Goal: Information Seeking & Learning: Learn about a topic

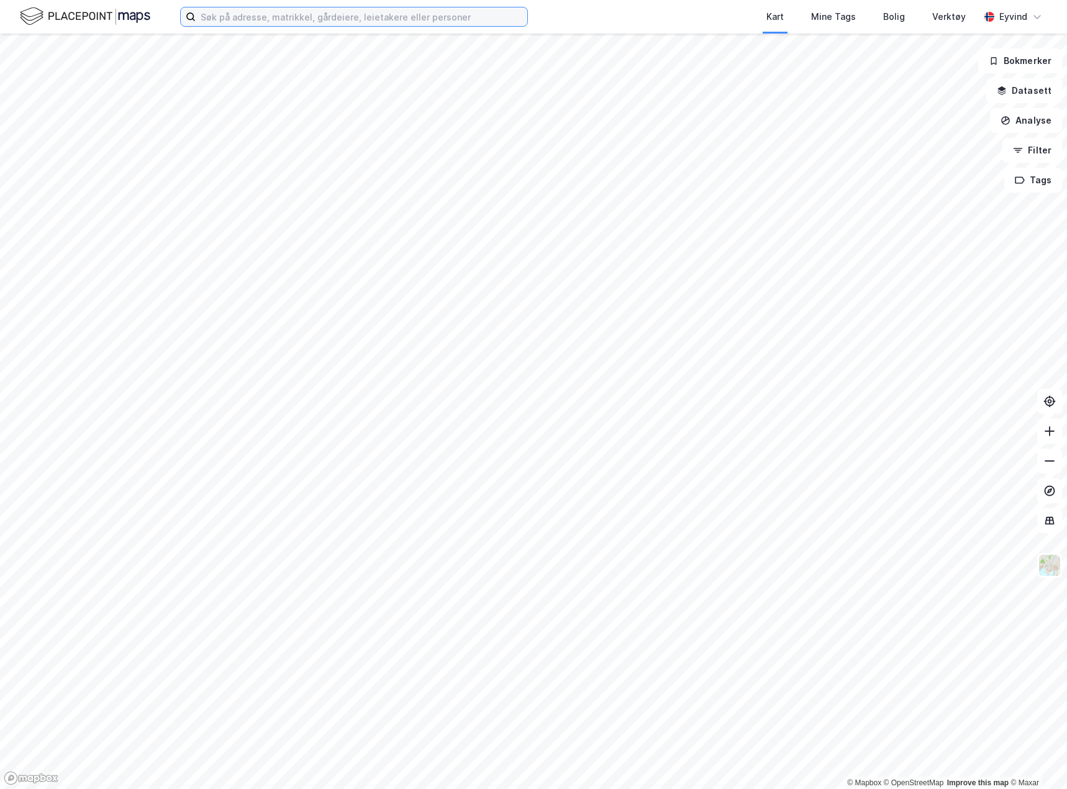
click at [221, 11] on input at bounding box center [362, 16] width 332 height 19
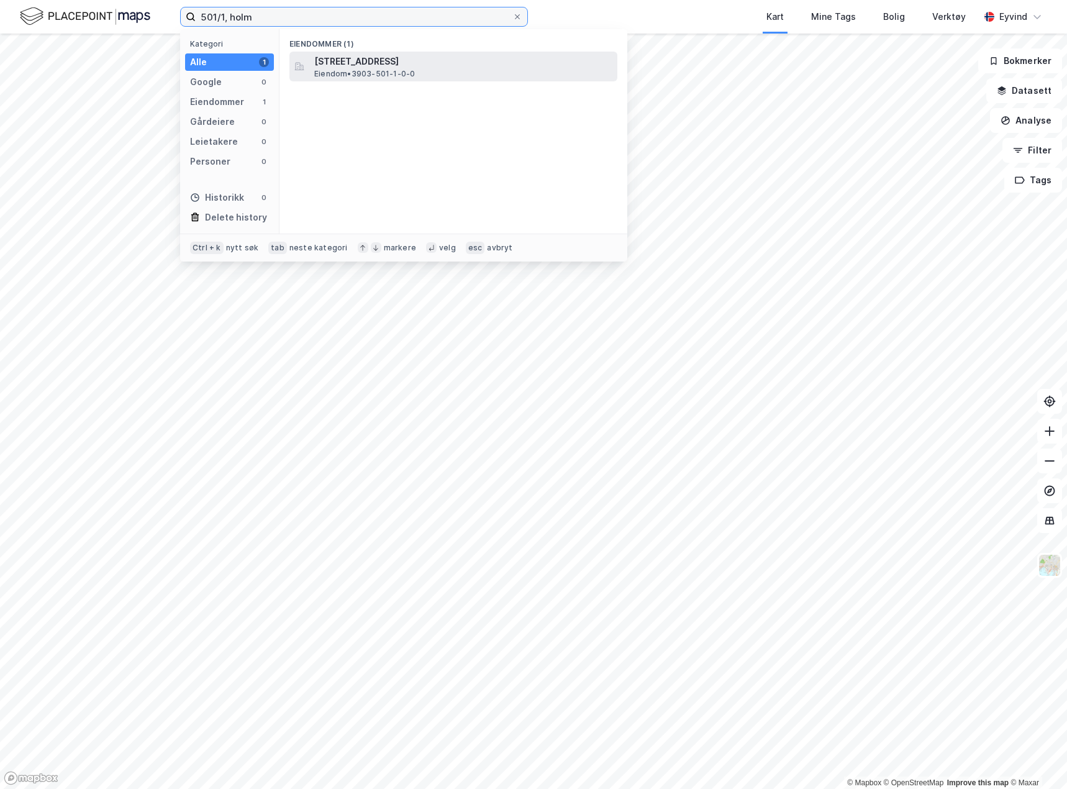
type input "501/1, holm"
click at [358, 75] on span "Eiendom • 3903-501-1-0-0" at bounding box center [364, 74] width 101 height 10
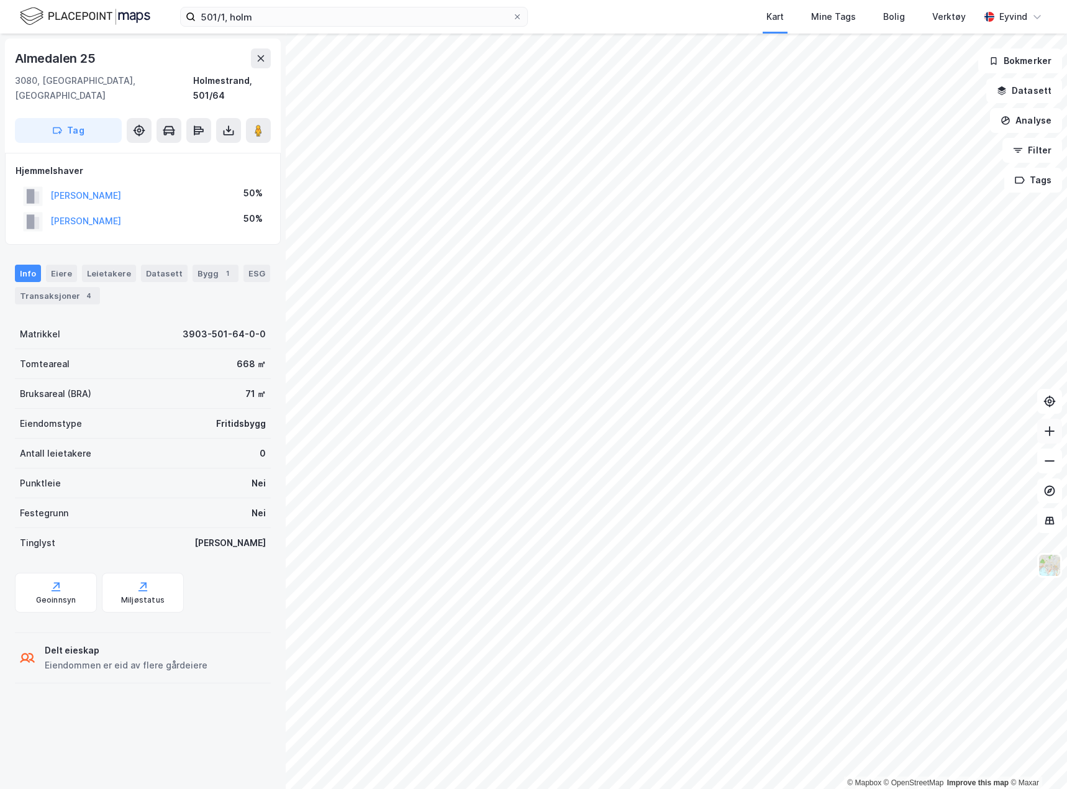
click at [1054, 430] on icon at bounding box center [1049, 431] width 12 height 12
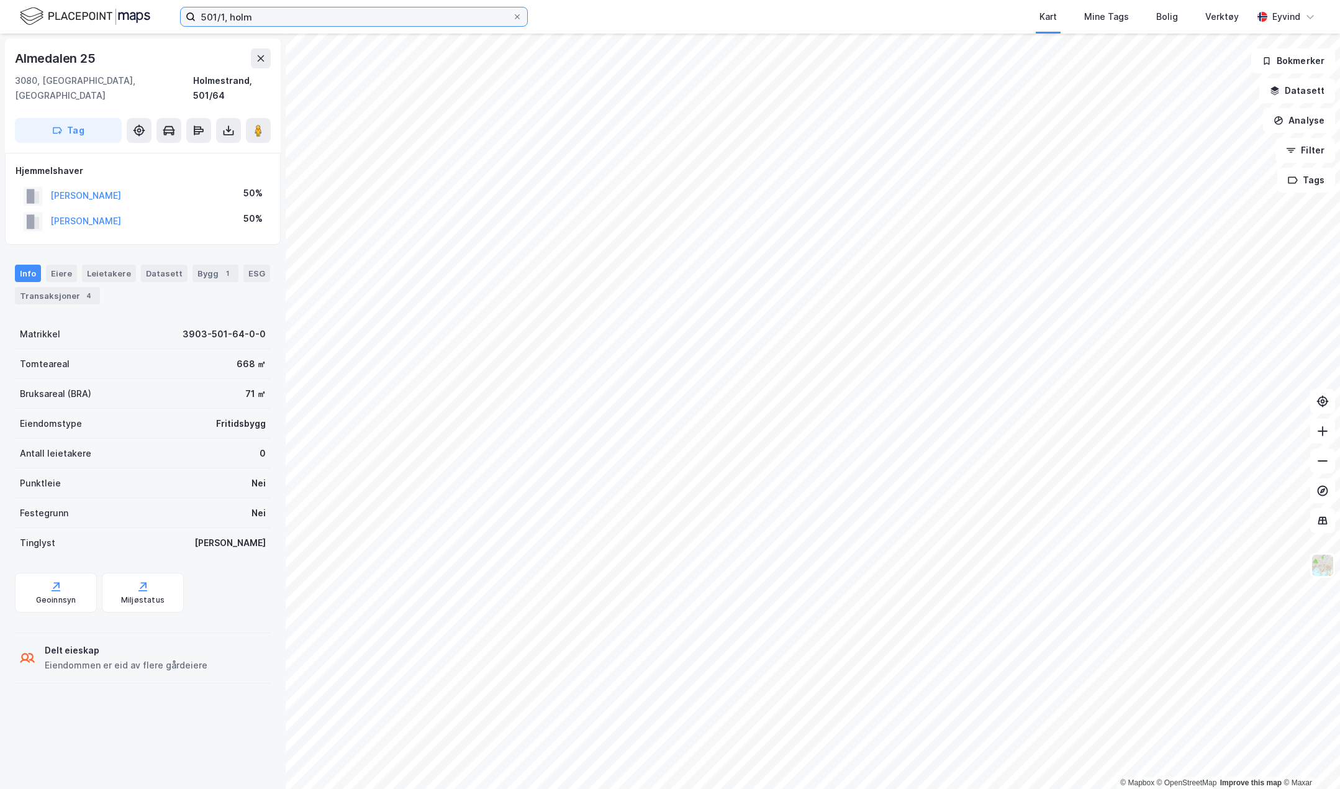
click at [291, 19] on input "501/1, holm" at bounding box center [354, 16] width 317 height 19
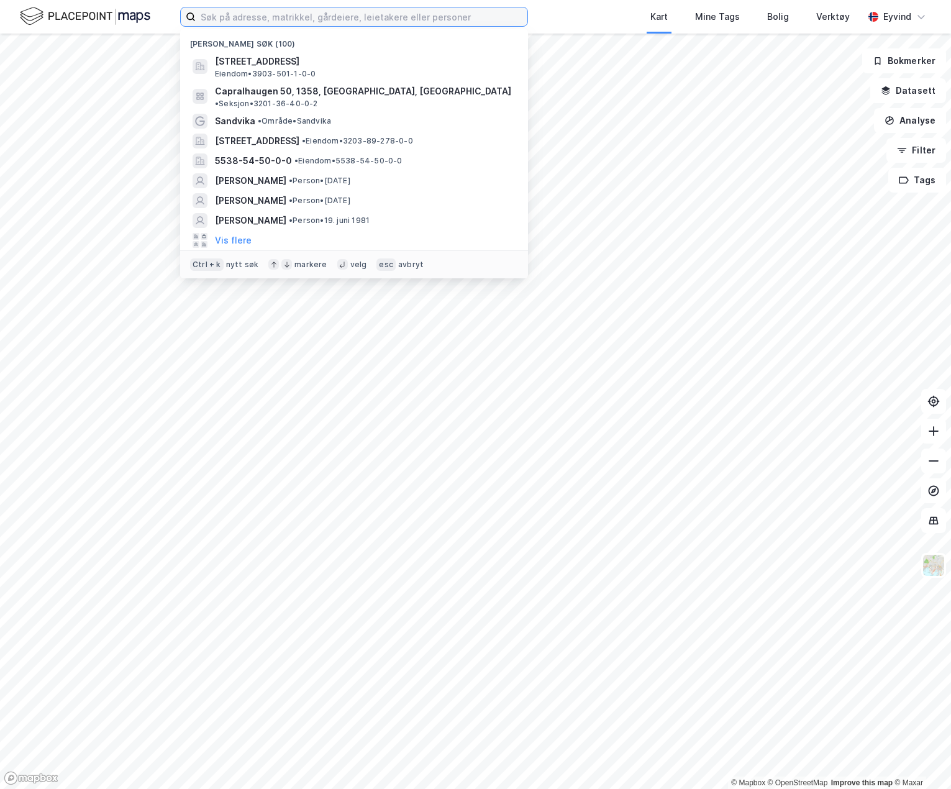
click at [355, 19] on input at bounding box center [362, 16] width 332 height 19
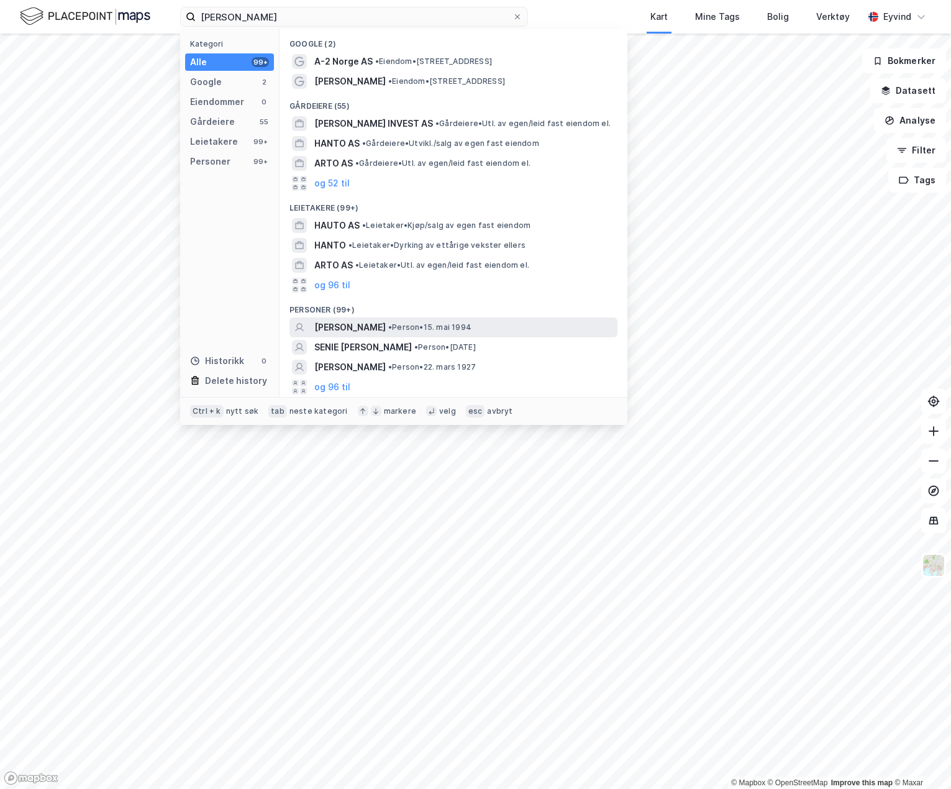
click at [386, 327] on span "[PERSON_NAME]" at bounding box center [349, 327] width 71 height 15
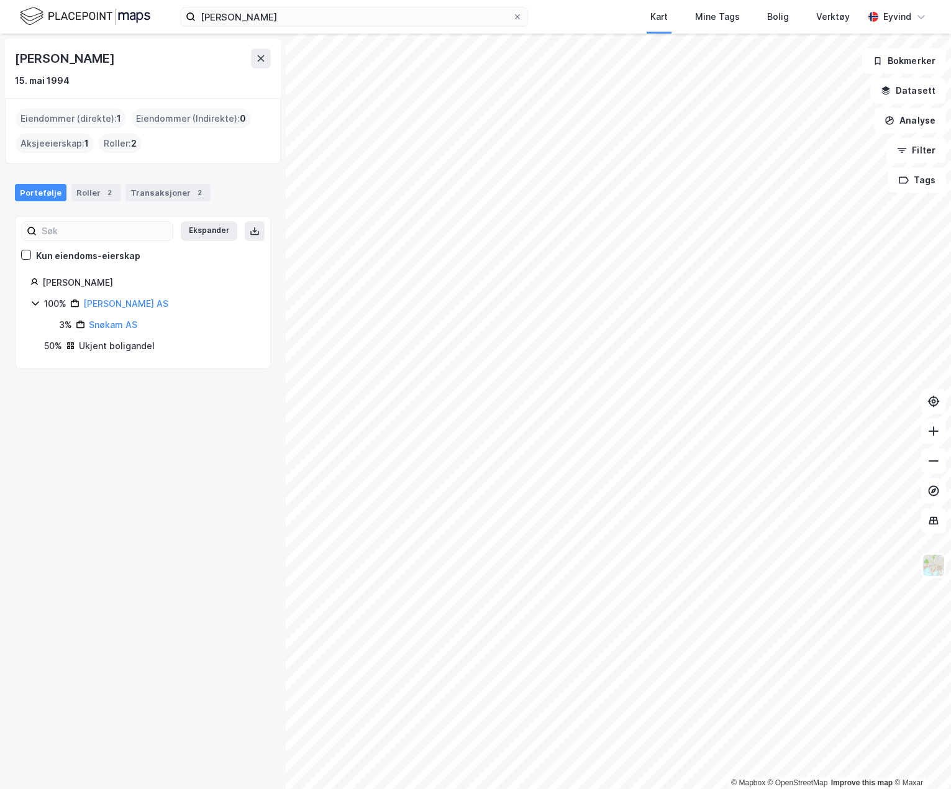
click at [57, 345] on div "50%" at bounding box center [53, 345] width 18 height 15
click at [52, 343] on div "50%" at bounding box center [53, 345] width 18 height 15
click at [107, 348] on div "Ukjent boligandel" at bounding box center [117, 345] width 76 height 15
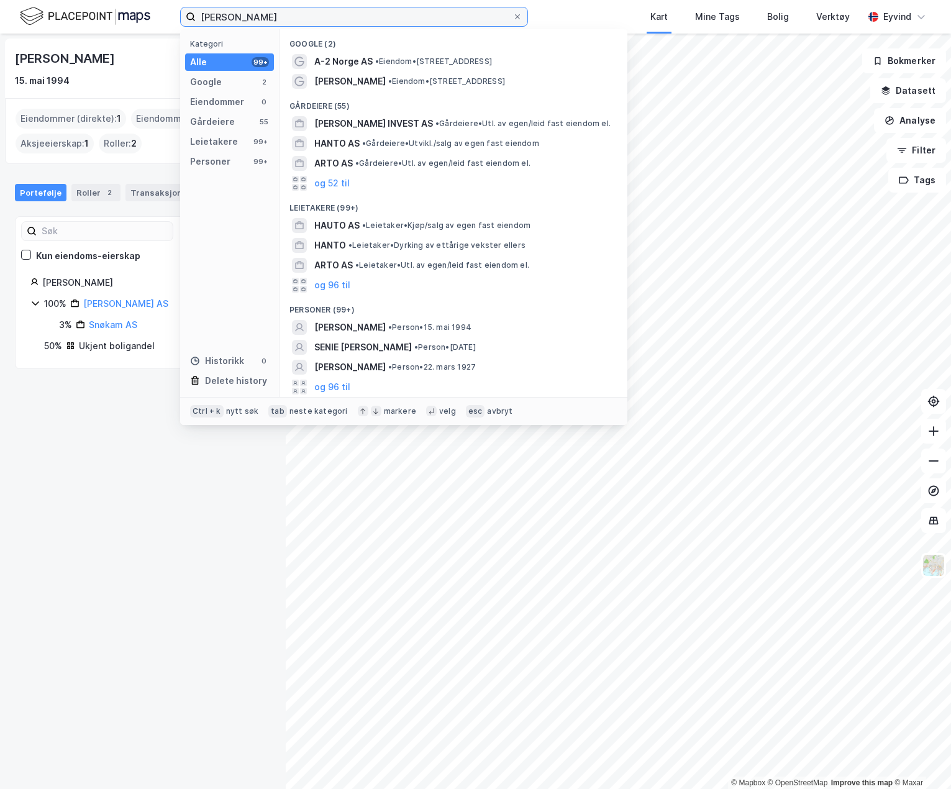
drag, startPoint x: 259, startPoint y: 19, endPoint x: 165, endPoint y: 6, distance: 94.6
click at [165, 6] on div "[PERSON_NAME] Kategori Alle 99+ Google 2 Eiendommer 0 Gårdeiere 55 Leietakere 9…" at bounding box center [475, 17] width 951 height 34
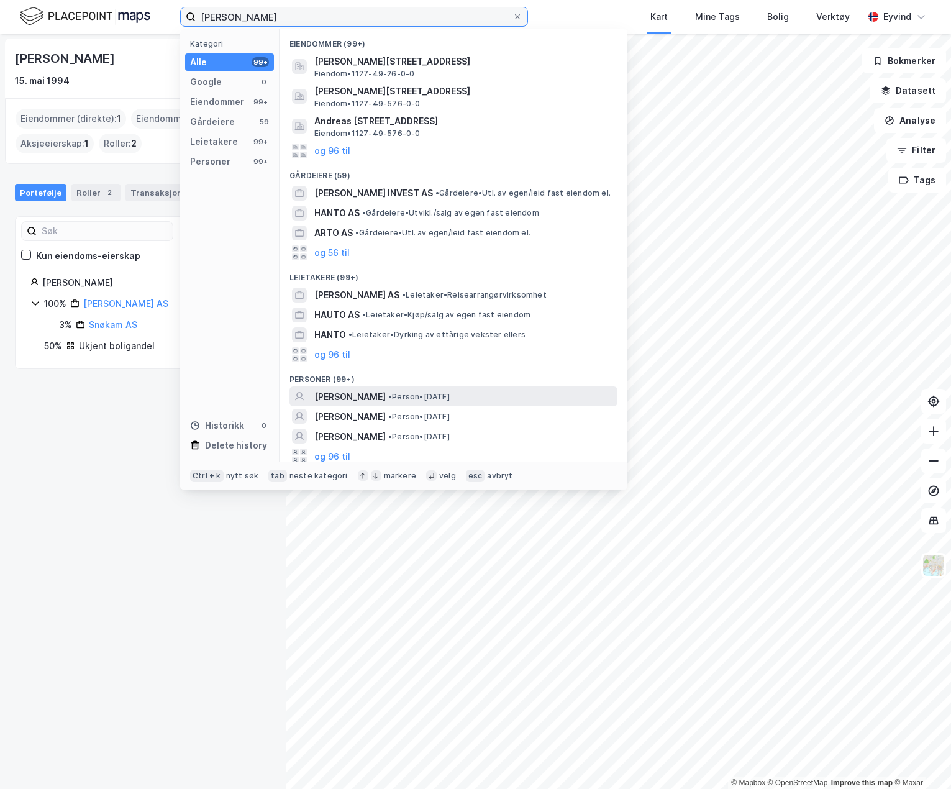
scroll to position [4, 0]
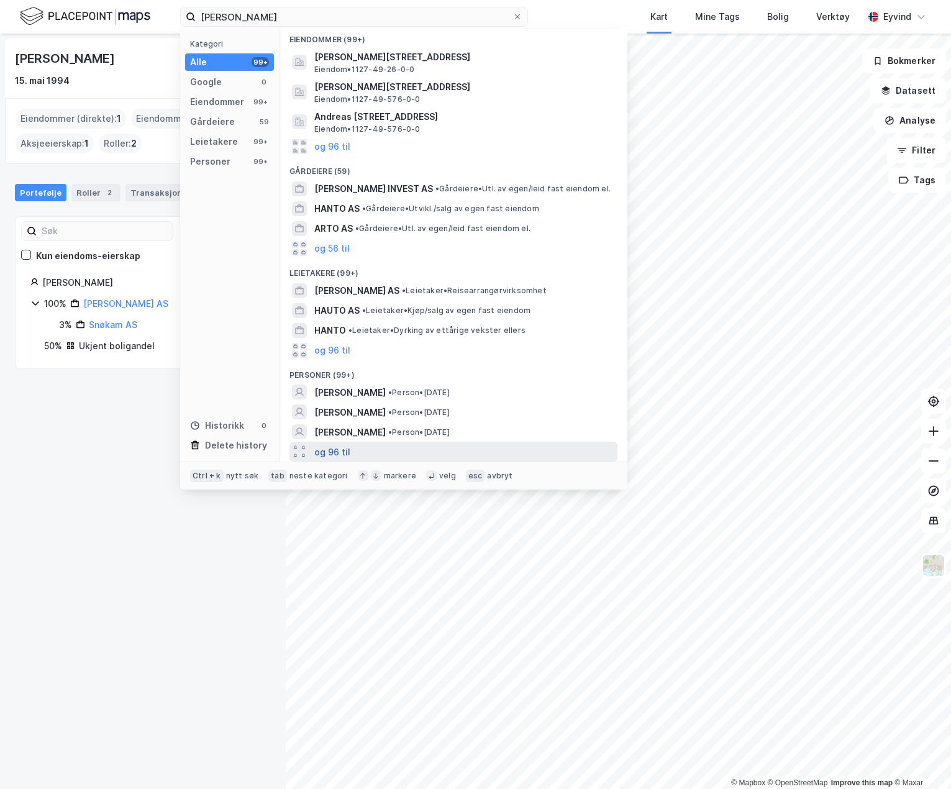
click at [342, 449] on button "og 96 til" at bounding box center [332, 451] width 36 height 15
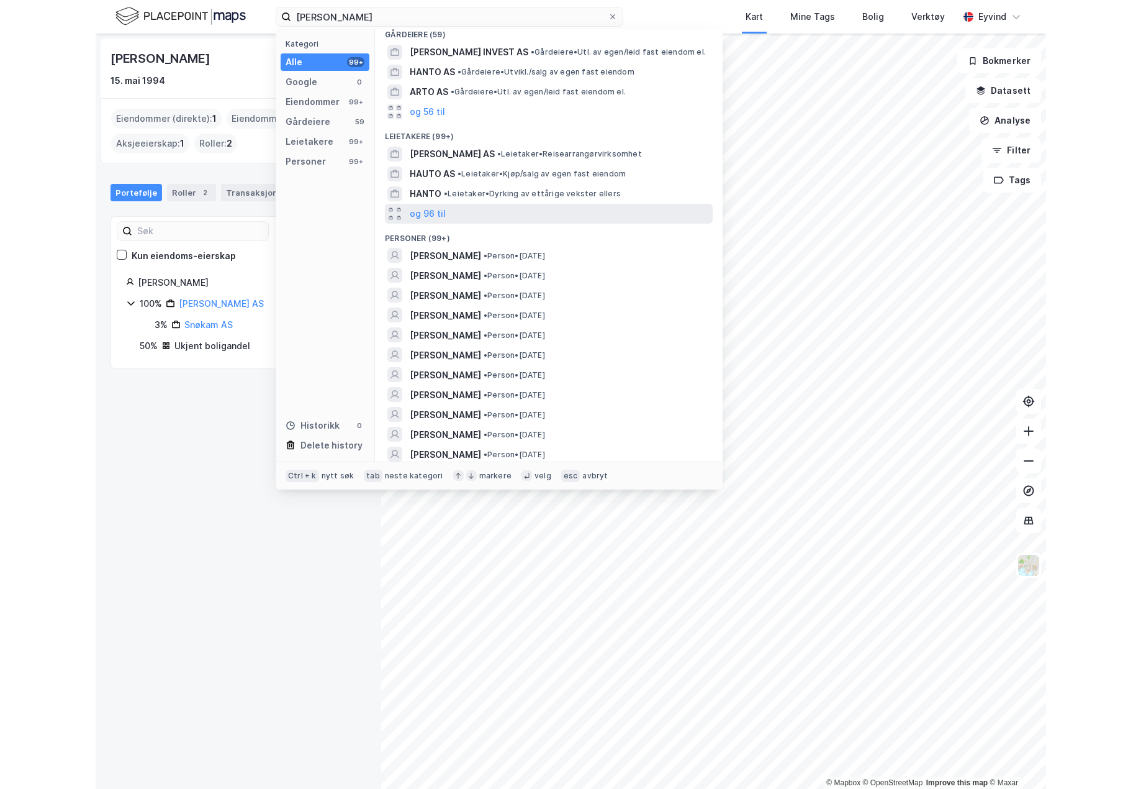
scroll to position [315, 0]
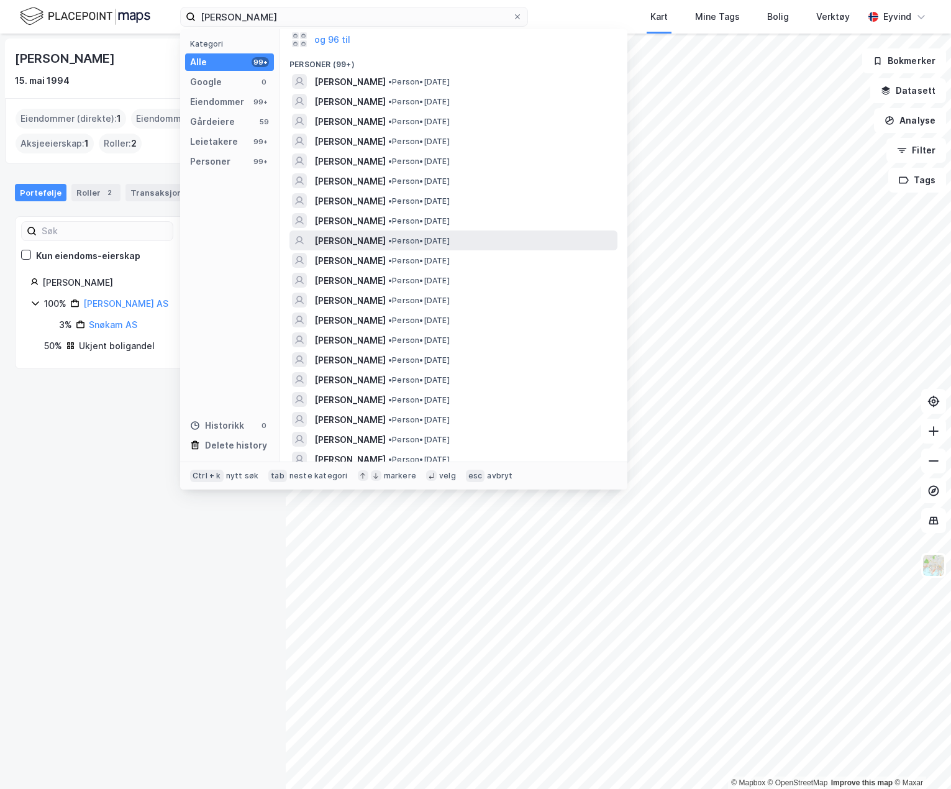
click at [450, 242] on span "• Person • [DATE]" at bounding box center [418, 241] width 61 height 10
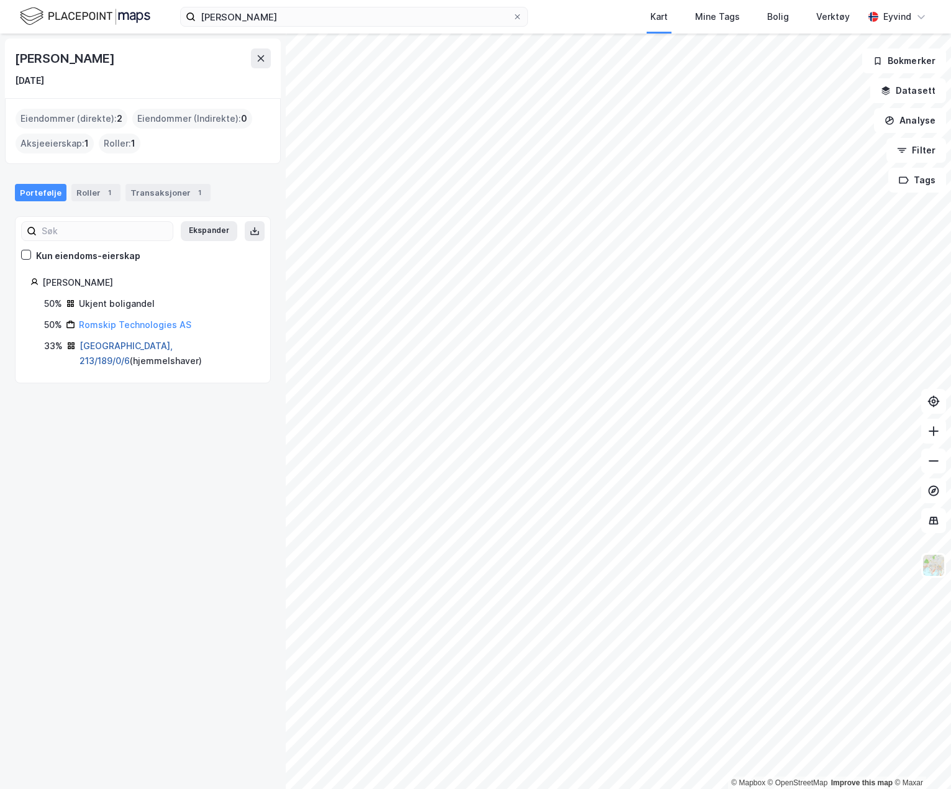
click at [137, 347] on link "[GEOGRAPHIC_DATA], 213/189/0/6" at bounding box center [125, 352] width 93 height 25
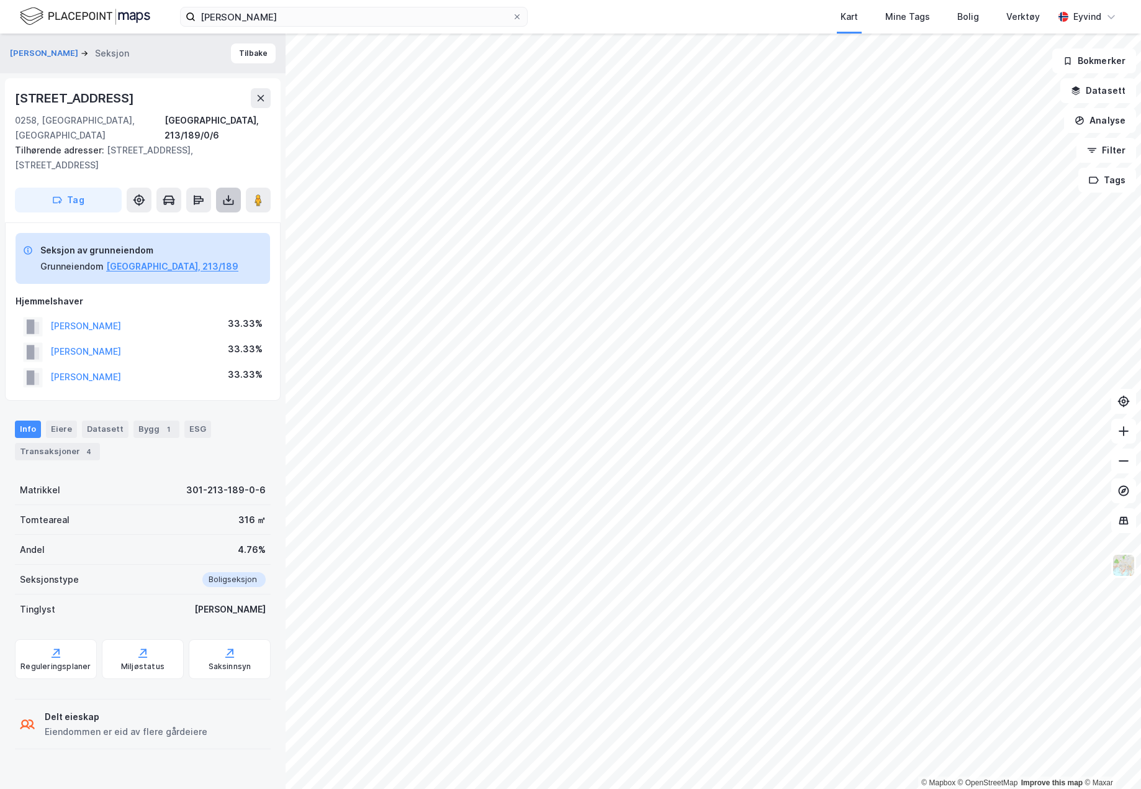
click at [226, 198] on icon at bounding box center [228, 199] width 5 height 3
click at [213, 215] on div "Last ned grunnbok" at bounding box center [175, 225] width 132 height 20
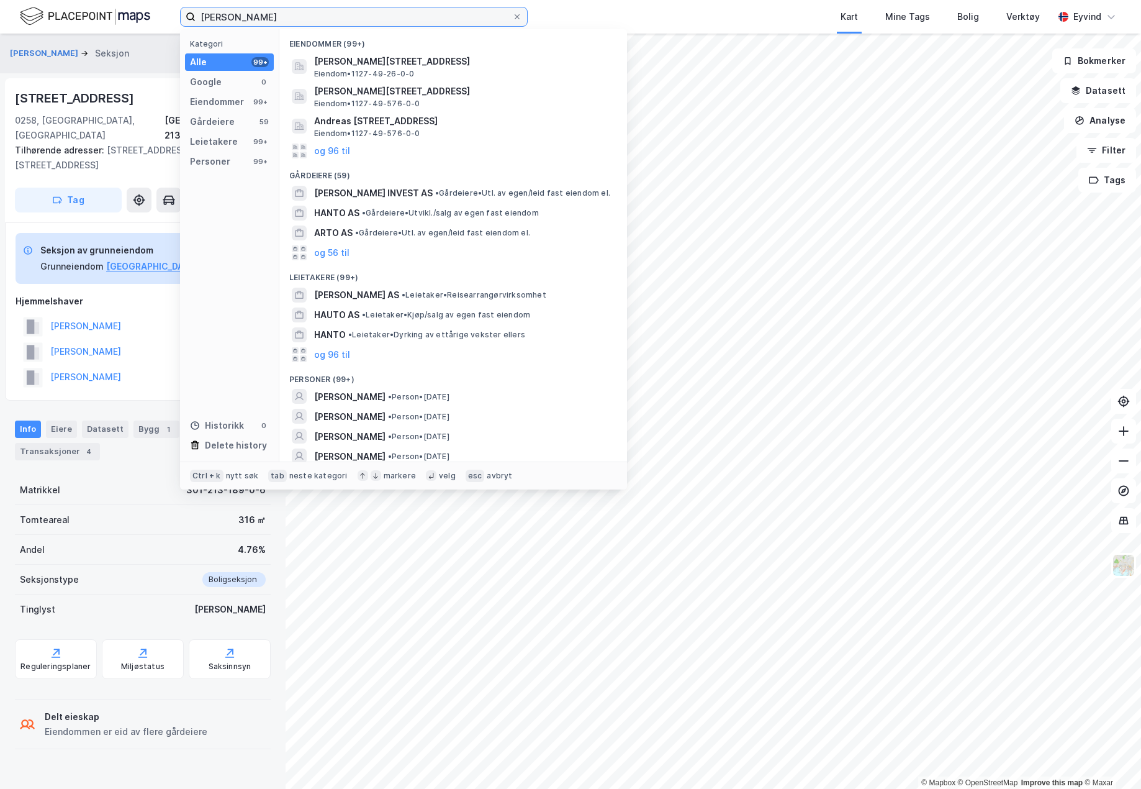
click at [310, 16] on input "[PERSON_NAME]" at bounding box center [354, 16] width 317 height 19
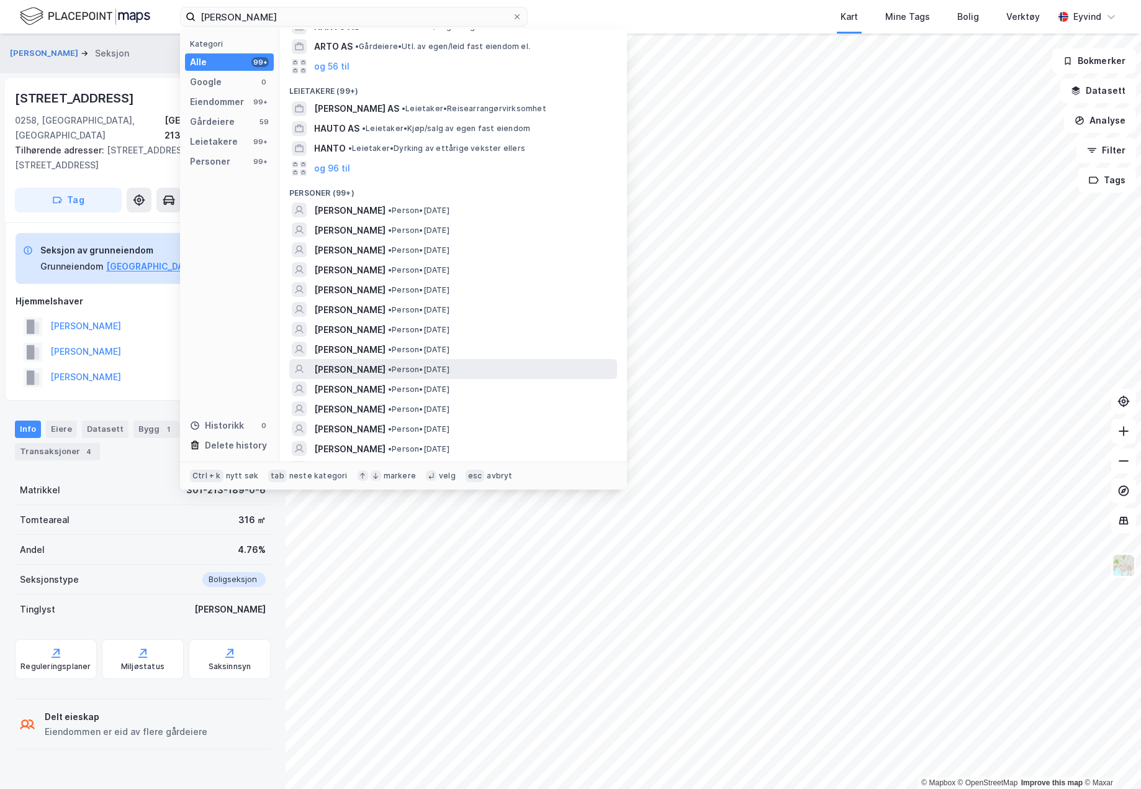
click at [386, 363] on span "[PERSON_NAME]" at bounding box center [349, 369] width 71 height 15
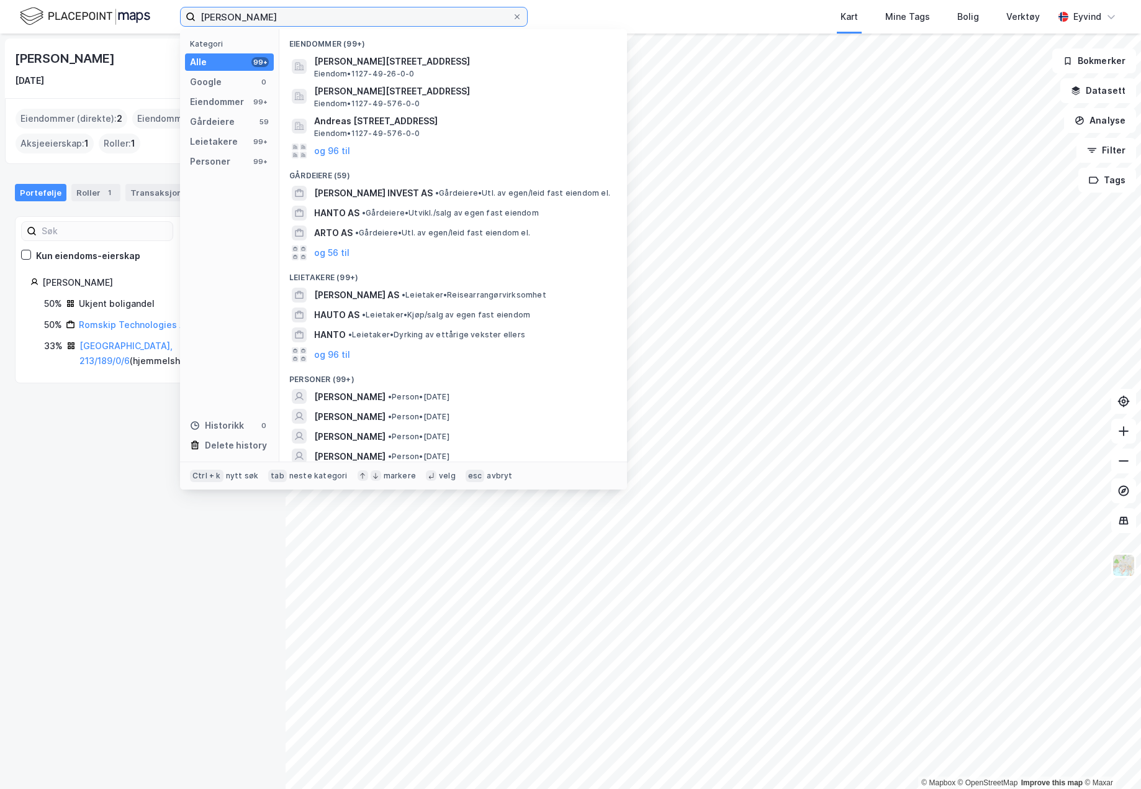
drag, startPoint x: 270, startPoint y: 18, endPoint x: 112, endPoint y: 7, distance: 158.7
click at [112, 7] on div "[PERSON_NAME] Kategori Alle 99+ Google 0 Eiendommer 99+ Gårdeiere 59 Leietakere…" at bounding box center [570, 17] width 1141 height 34
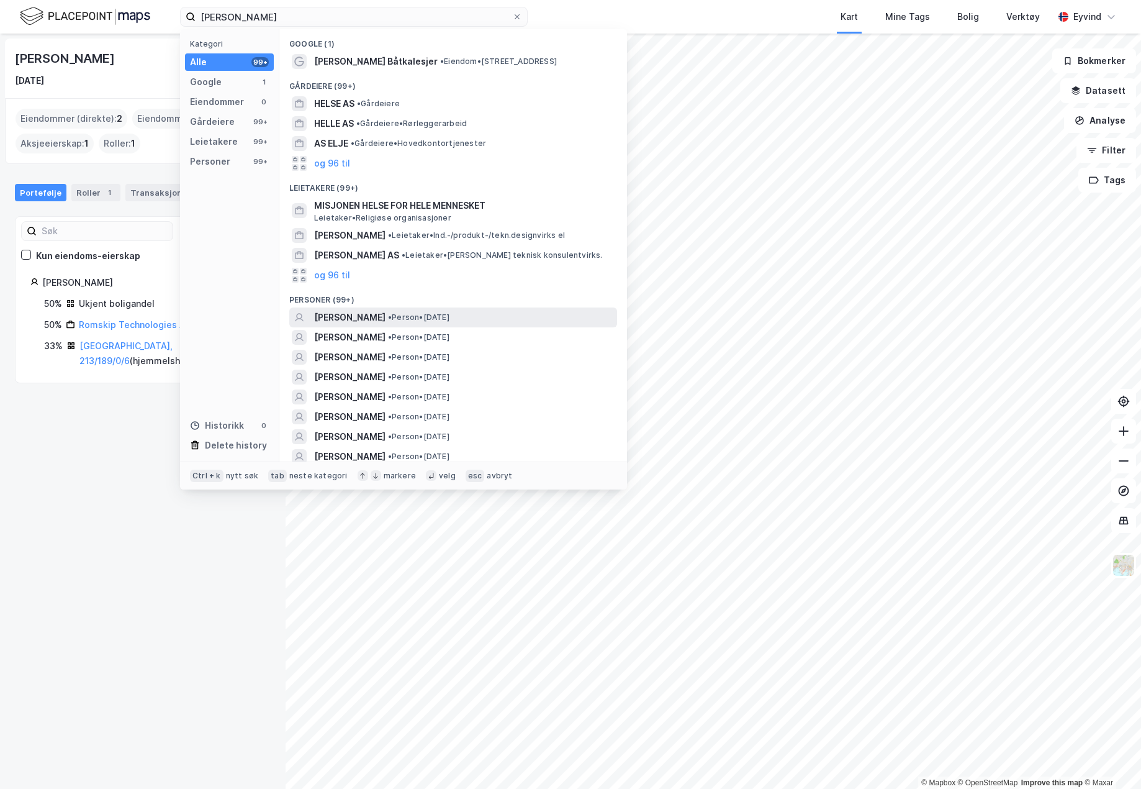
click at [378, 318] on span "[PERSON_NAME]" at bounding box center [349, 317] width 71 height 15
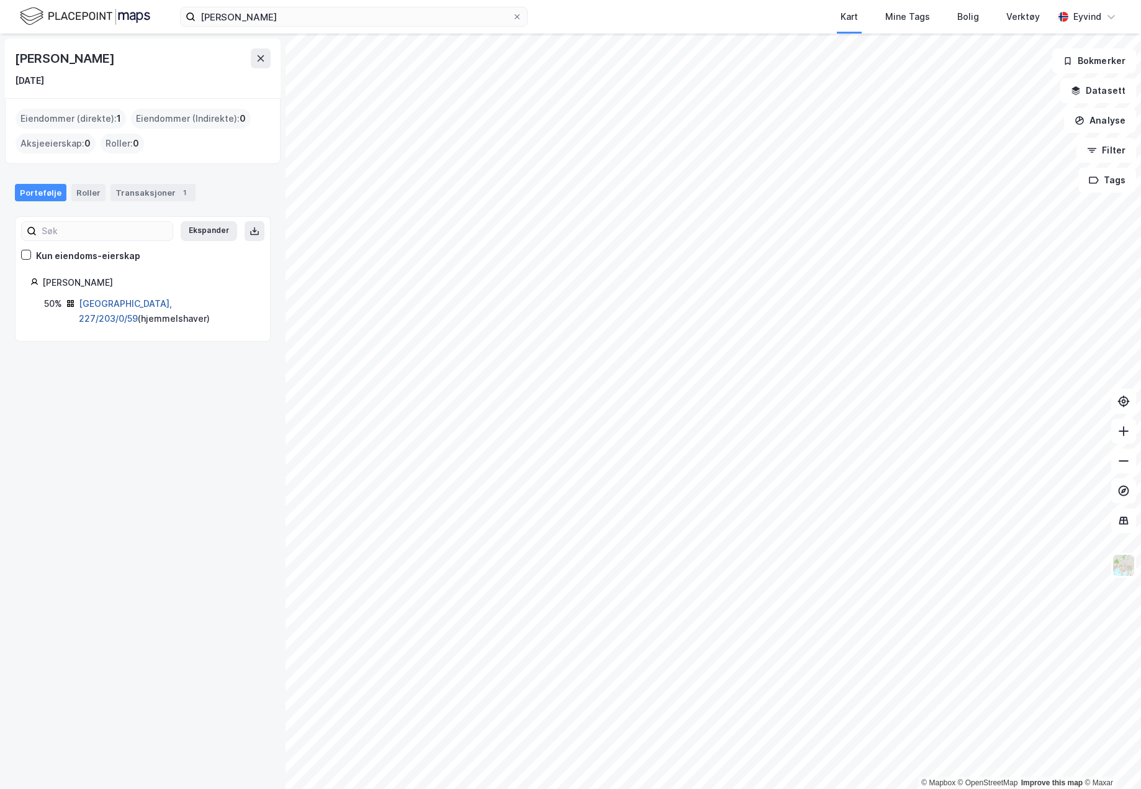
click at [132, 305] on link "[GEOGRAPHIC_DATA], 227/203/0/59" at bounding box center [125, 310] width 93 height 25
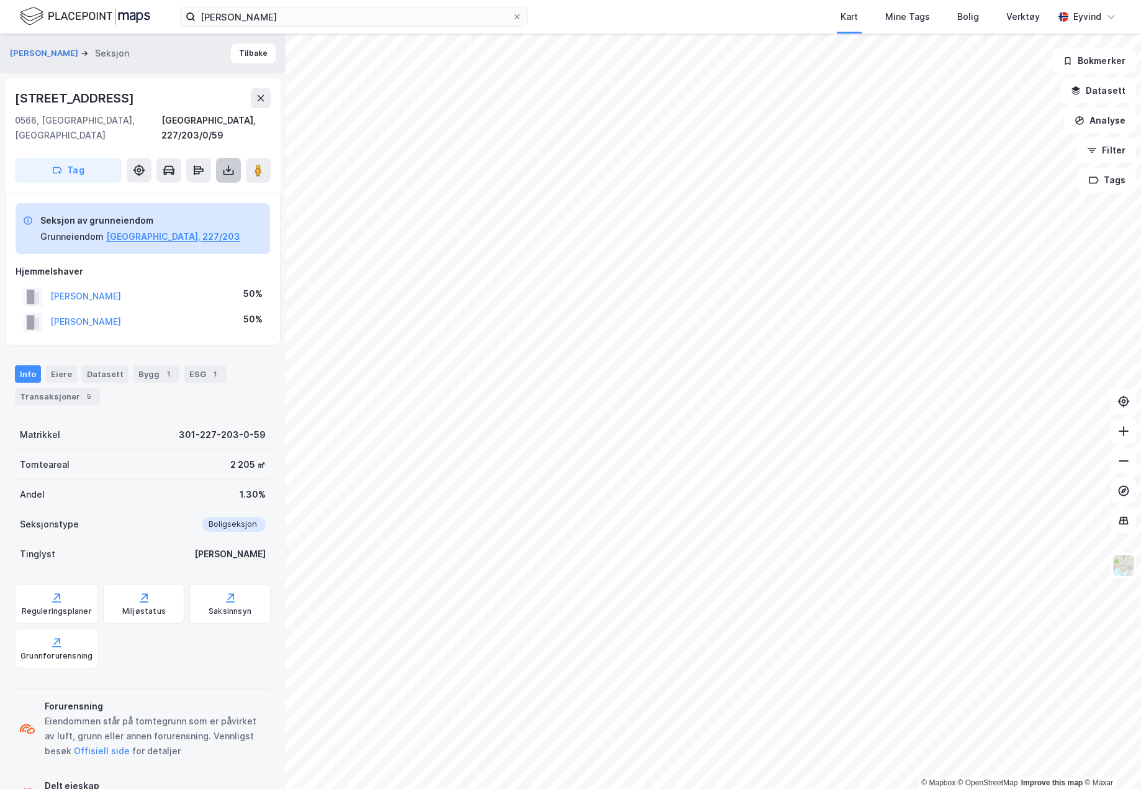
click at [227, 169] on icon at bounding box center [228, 170] width 5 height 3
click at [208, 185] on div "Last ned grunnbok" at bounding box center [175, 195] width 132 height 20
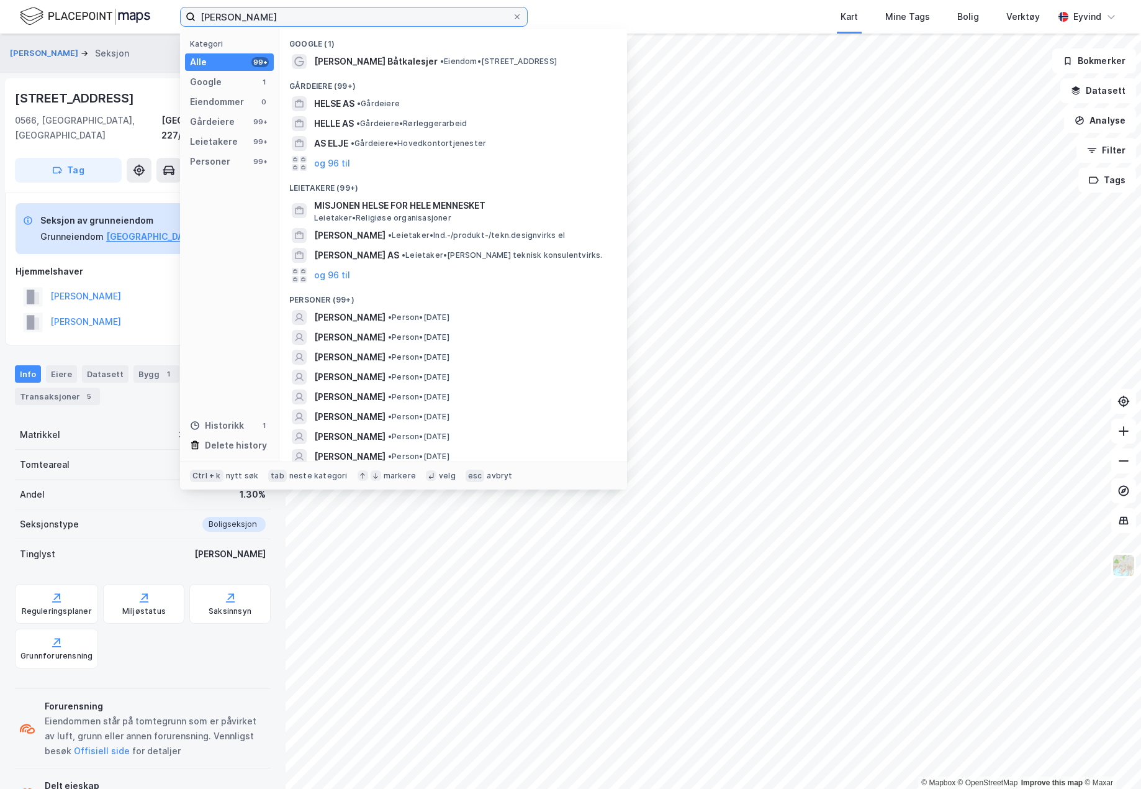
click at [315, 14] on input "[PERSON_NAME]" at bounding box center [354, 16] width 317 height 19
drag, startPoint x: 315, startPoint y: 14, endPoint x: 146, endPoint y: 0, distance: 169.5
click at [146, 0] on div "[PERSON_NAME] Kategori Alle 99+ Google 1 Eiendommer 0 Gårdeiere 99+ Leietakere …" at bounding box center [570, 17] width 1141 height 34
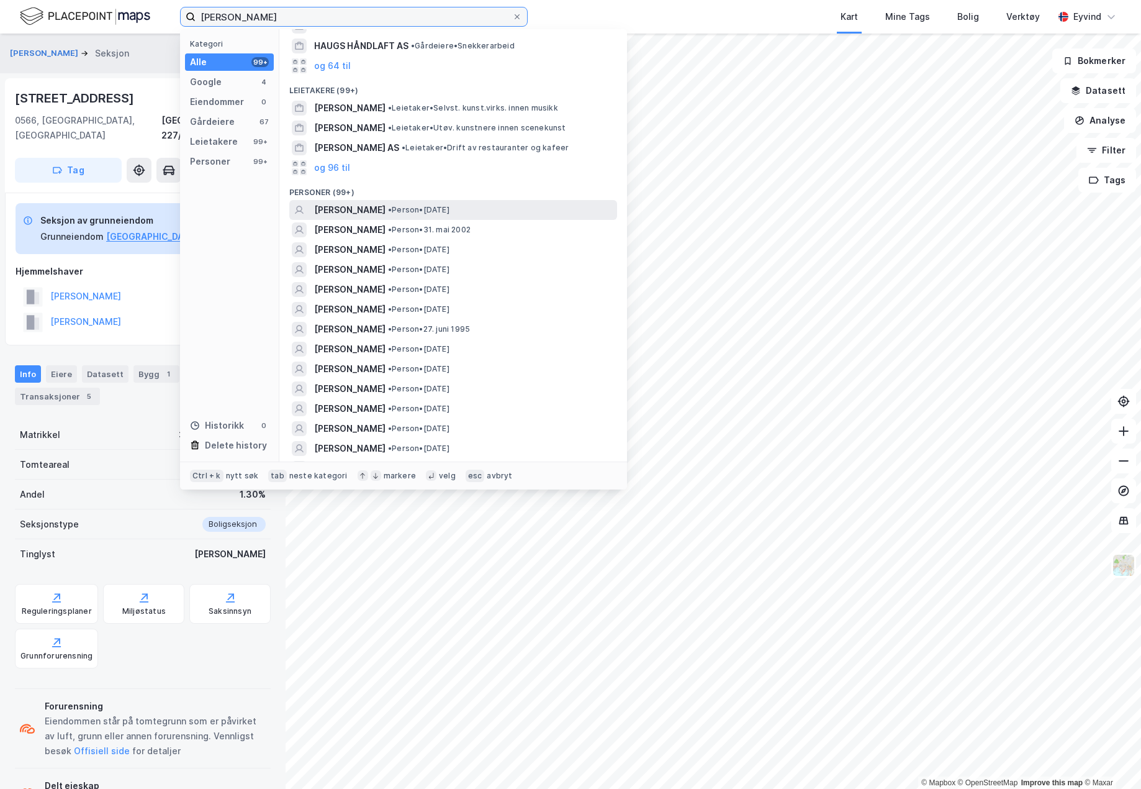
scroll to position [186, 0]
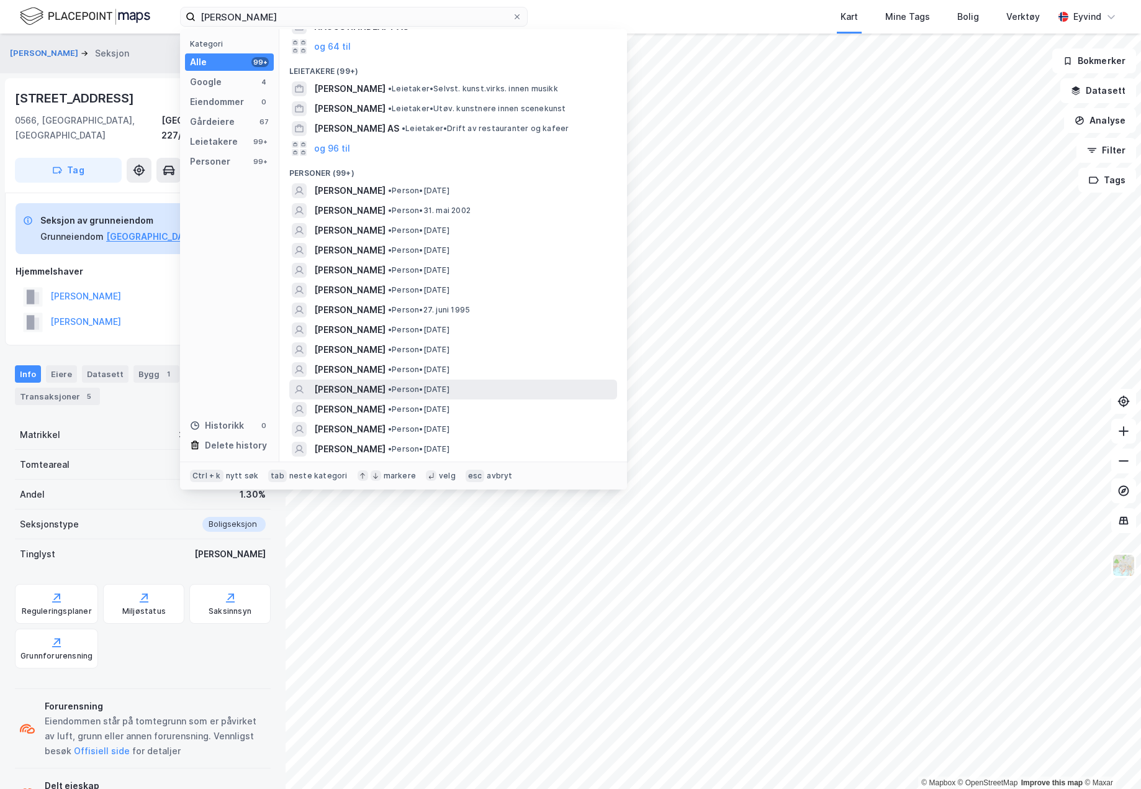
click at [442, 380] on div "[PERSON_NAME] • Person • [DATE]" at bounding box center [453, 389] width 328 height 20
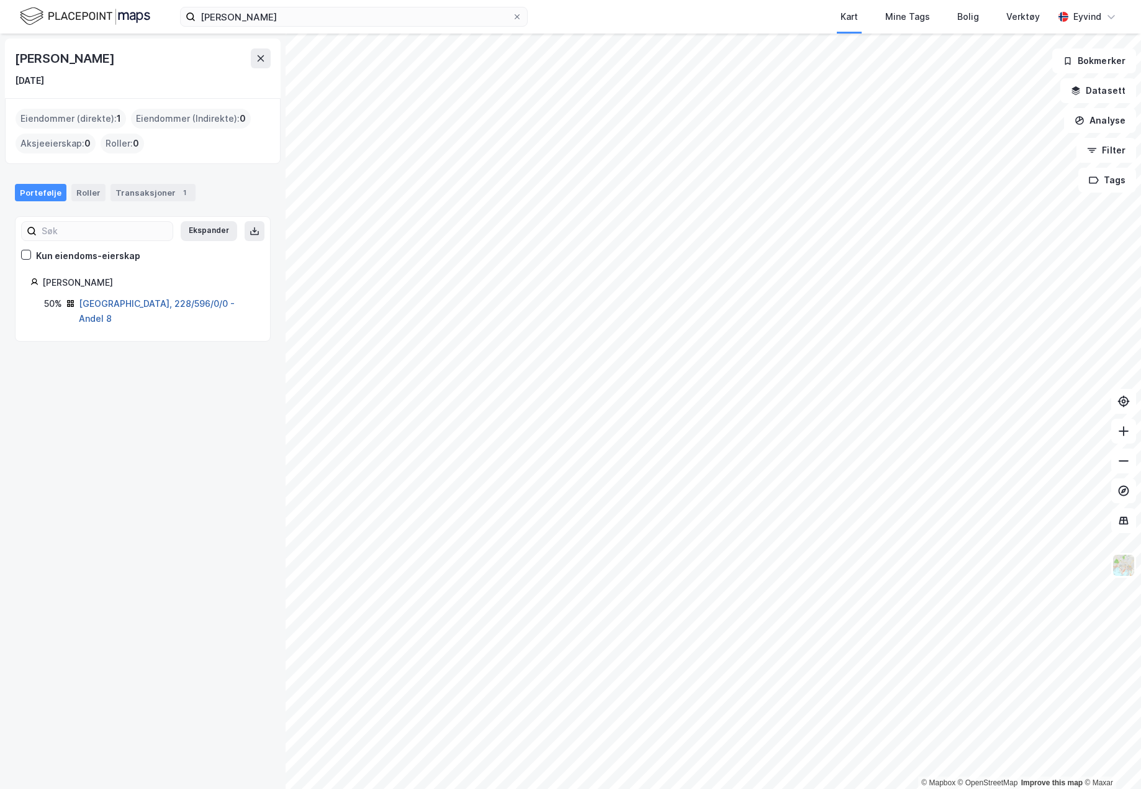
click at [179, 301] on link "[GEOGRAPHIC_DATA], 228/596/0/0 - Andel 8" at bounding box center [157, 310] width 156 height 25
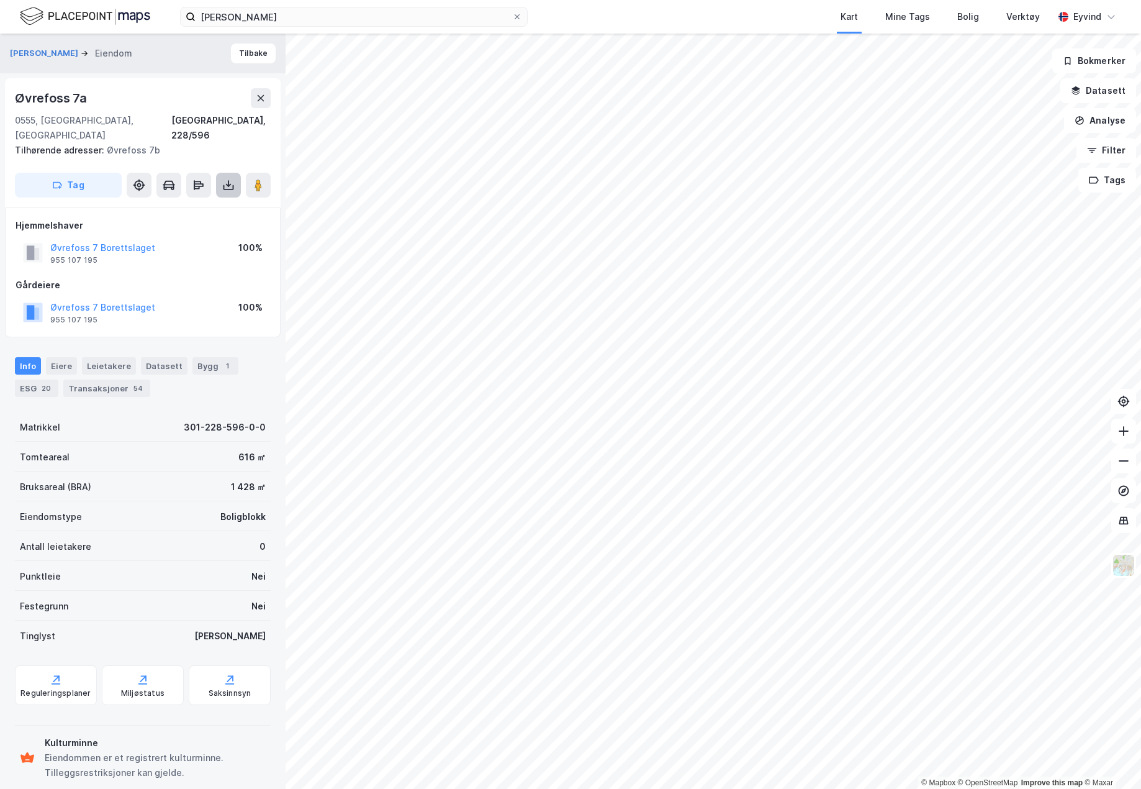
click at [228, 177] on button at bounding box center [228, 185] width 25 height 25
click at [202, 205] on div "Last ned grunnbok" at bounding box center [167, 210] width 72 height 10
click at [64, 357] on div "Eiere" at bounding box center [61, 365] width 31 height 17
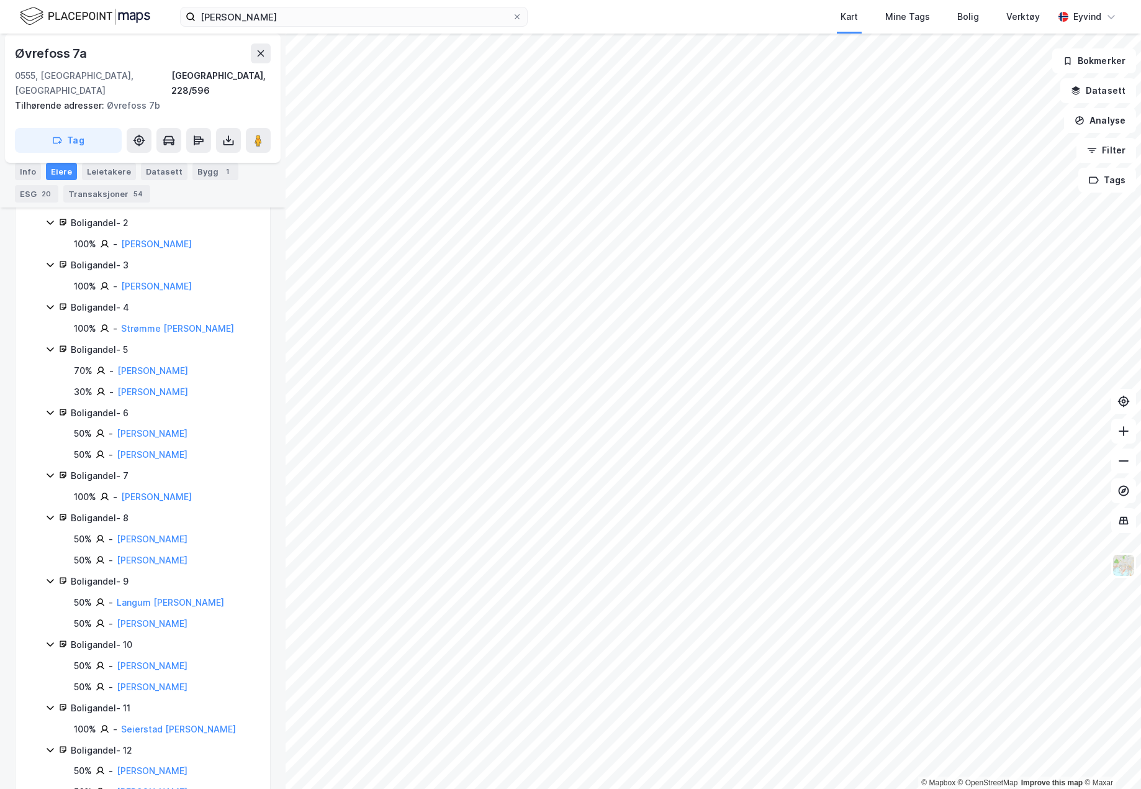
scroll to position [373, 0]
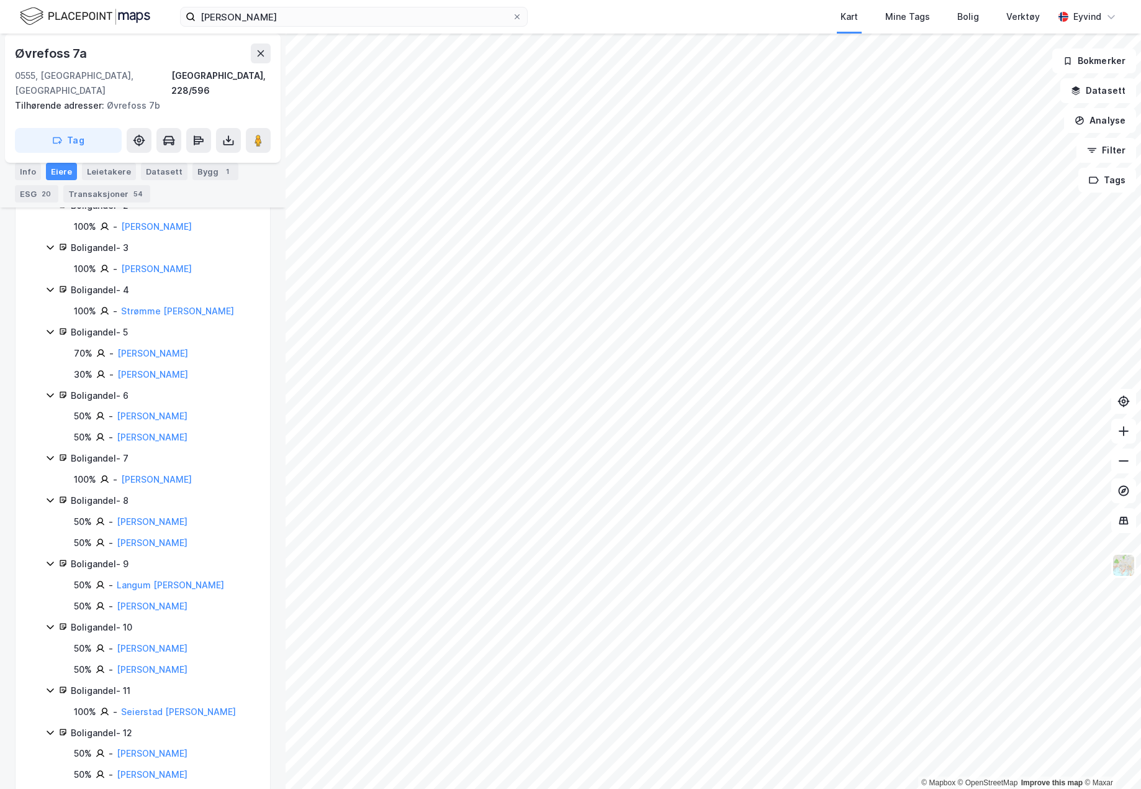
click at [160, 517] on div "50% - [PERSON_NAME] 50% - [PERSON_NAME]" at bounding box center [157, 532] width 195 height 36
click at [168, 537] on link "[PERSON_NAME]" at bounding box center [152, 542] width 71 height 11
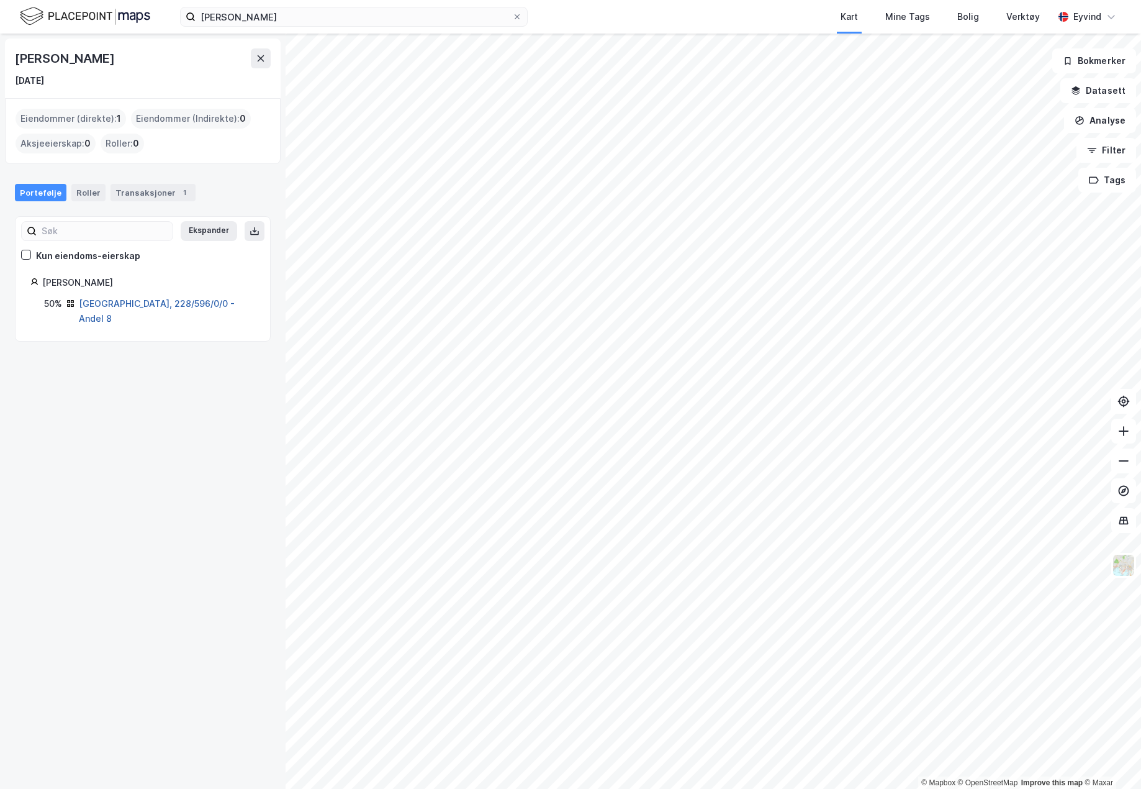
click at [188, 303] on link "[GEOGRAPHIC_DATA], 228/596/0/0 - Andel 8" at bounding box center [157, 310] width 156 height 25
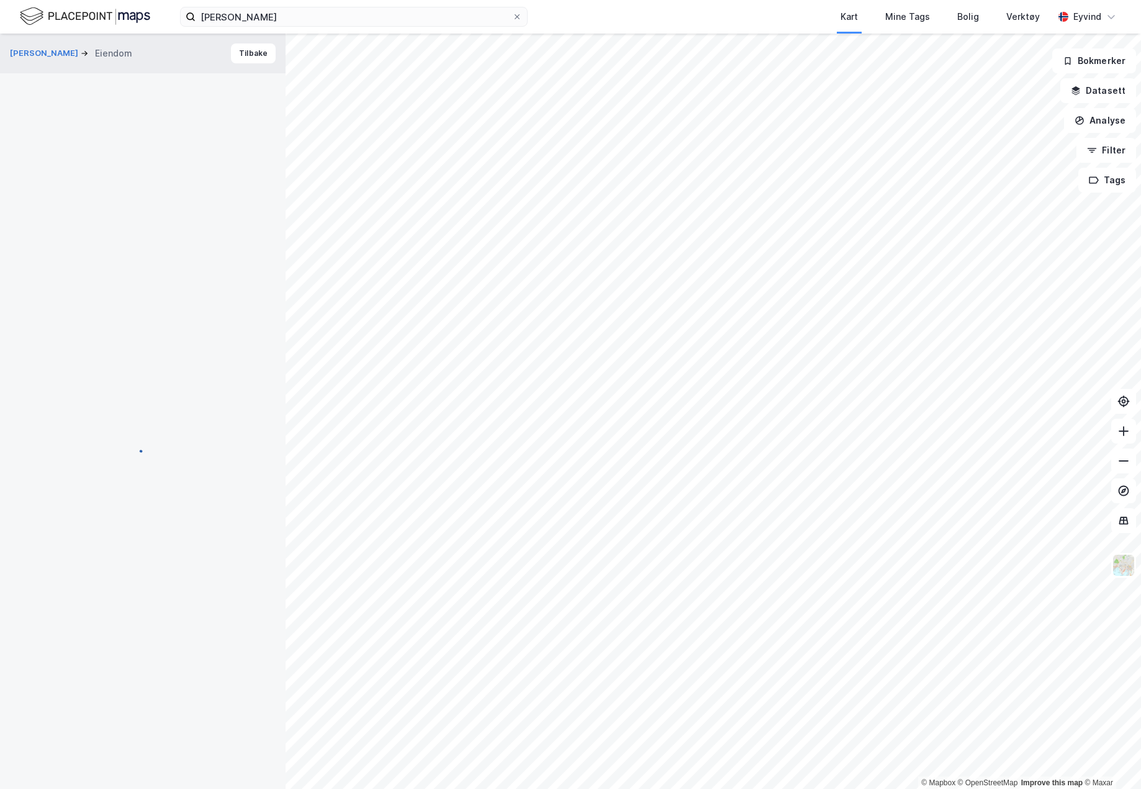
scroll to position [7, 0]
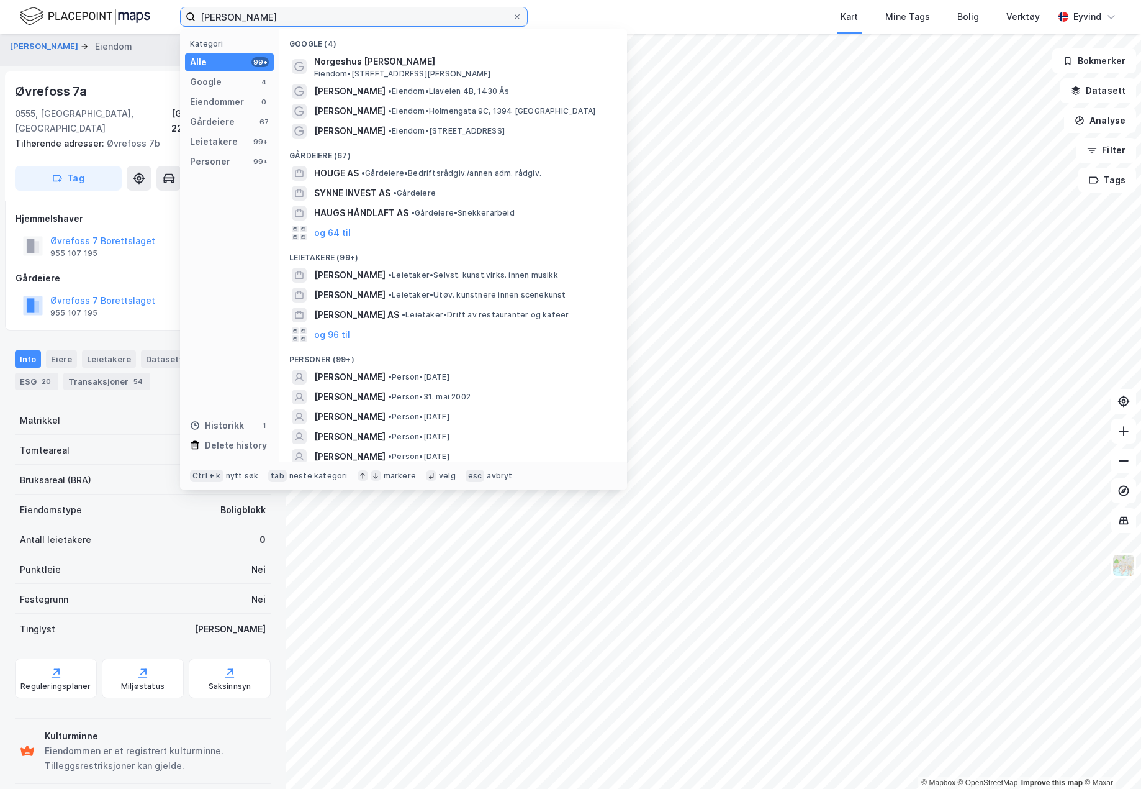
drag, startPoint x: 343, startPoint y: 12, endPoint x: 76, endPoint y: 7, distance: 267.1
click at [76, 7] on div "[PERSON_NAME] Kategori Alle 99+ Google 4 Eiendommer 0 Gårdeiere 67 Leietakere 9…" at bounding box center [570, 17] width 1141 height 34
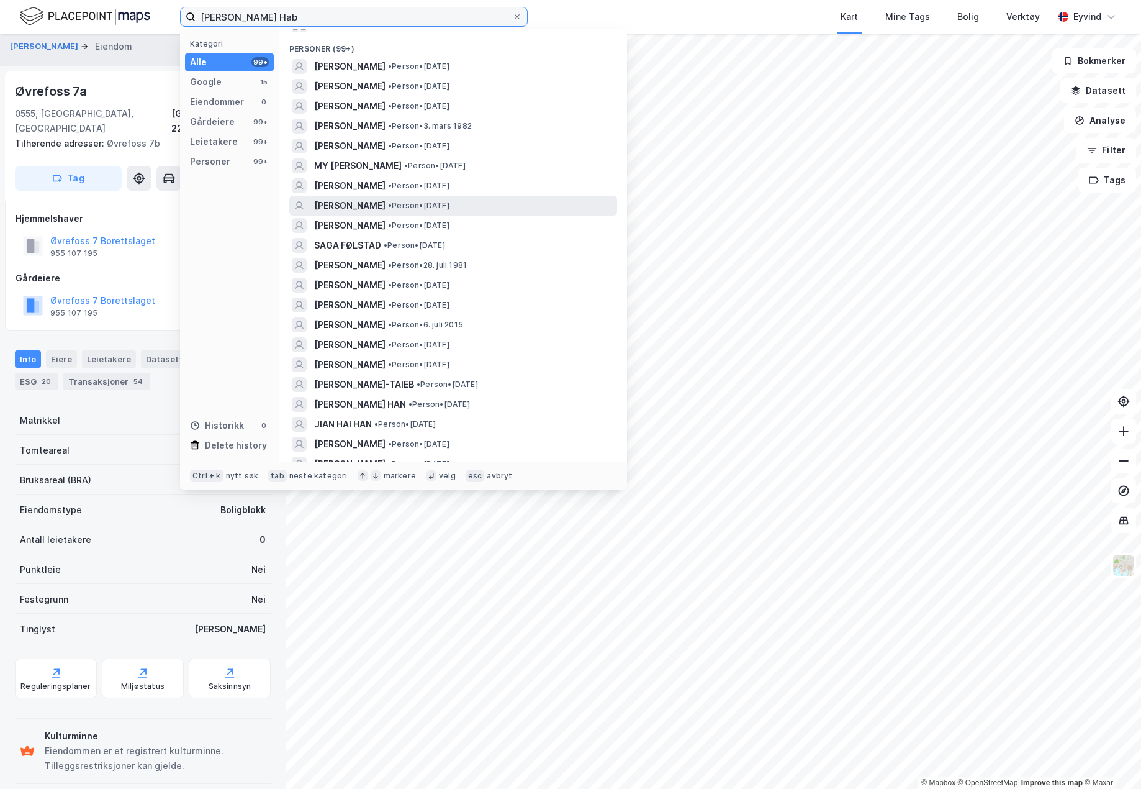
scroll to position [0, 0]
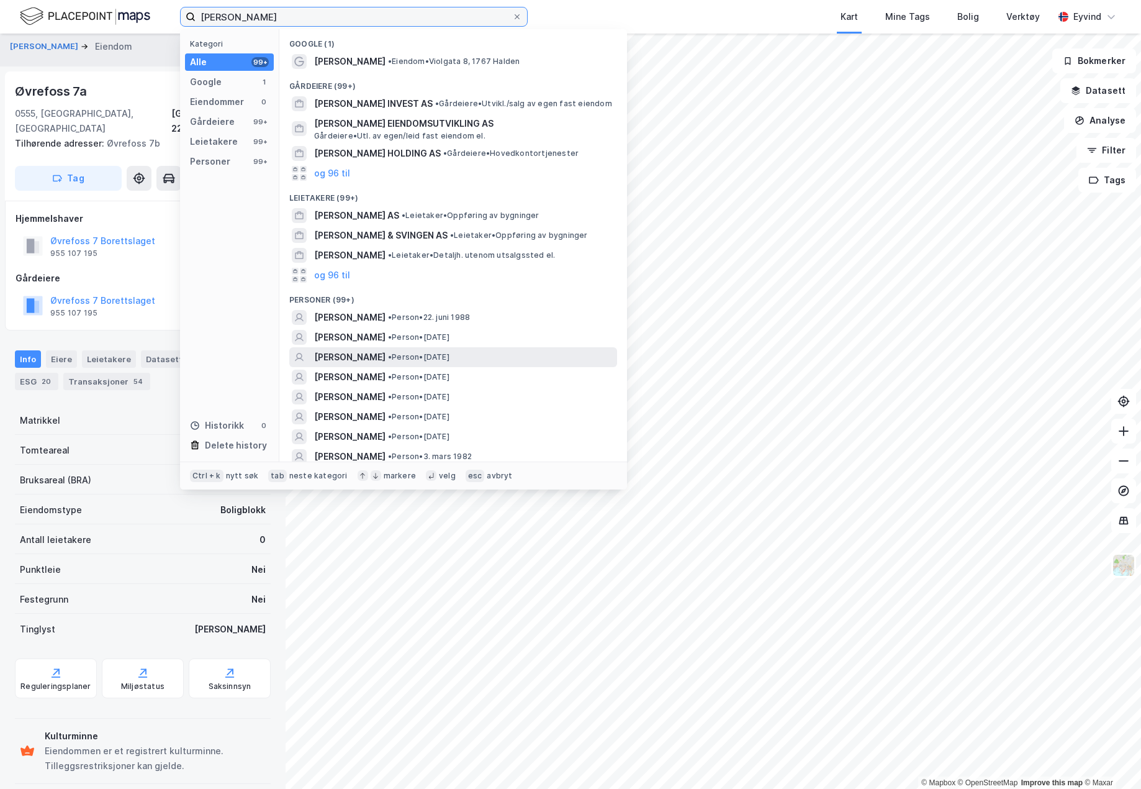
type input "[PERSON_NAME]"
click at [392, 353] on span "•" at bounding box center [390, 356] width 4 height 9
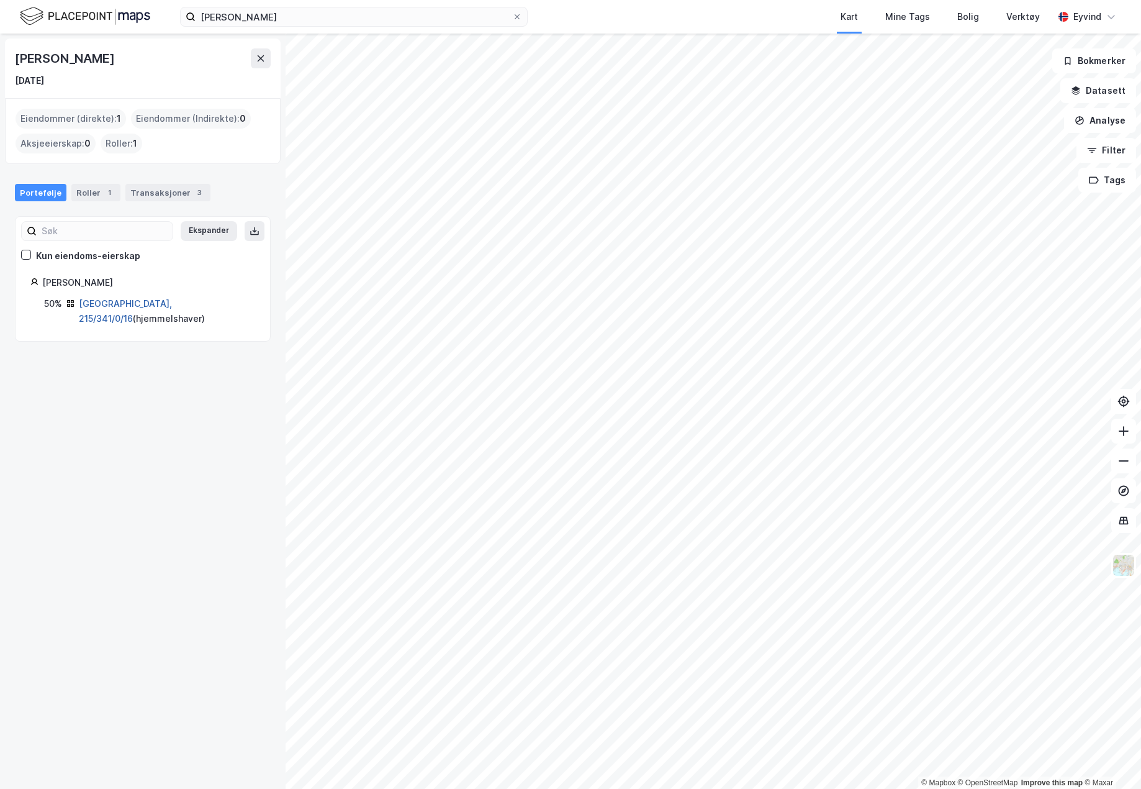
click at [145, 299] on link "[GEOGRAPHIC_DATA], 215/341/0/16" at bounding box center [125, 310] width 93 height 25
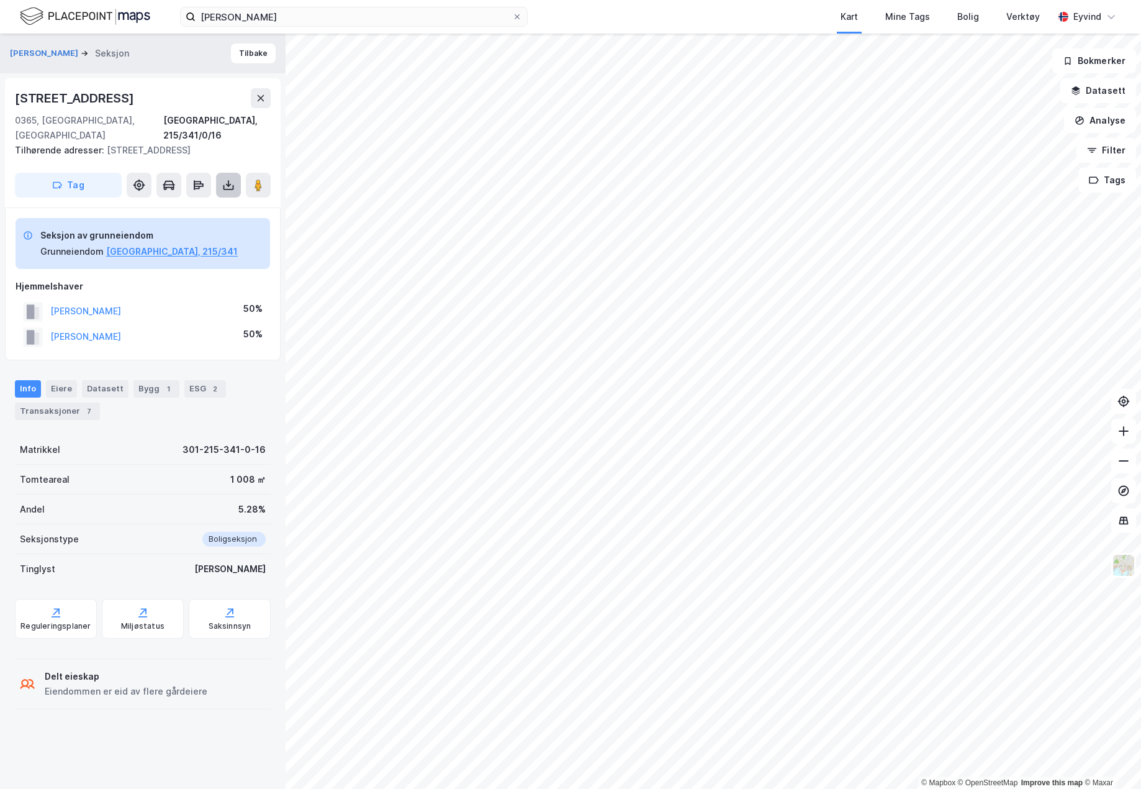
click at [231, 178] on button at bounding box center [228, 185] width 25 height 25
click at [187, 205] on div "Last ned grunnbok" at bounding box center [167, 210] width 72 height 10
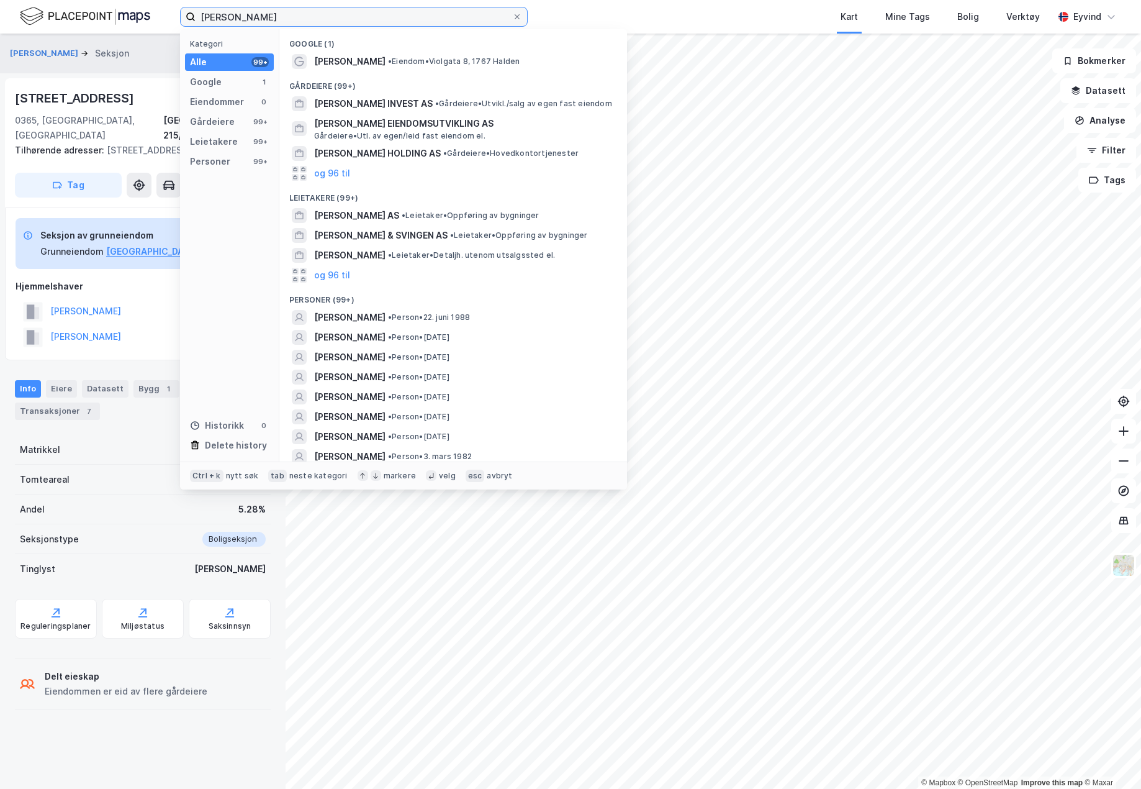
drag, startPoint x: 373, startPoint y: 11, endPoint x: 163, endPoint y: 13, distance: 209.9
click at [163, 13] on div "[PERSON_NAME] Kategori Alle 99+ Google 1 Eiendommer 0 Gårdeiere 99+ Leietakere …" at bounding box center [570, 17] width 1141 height 34
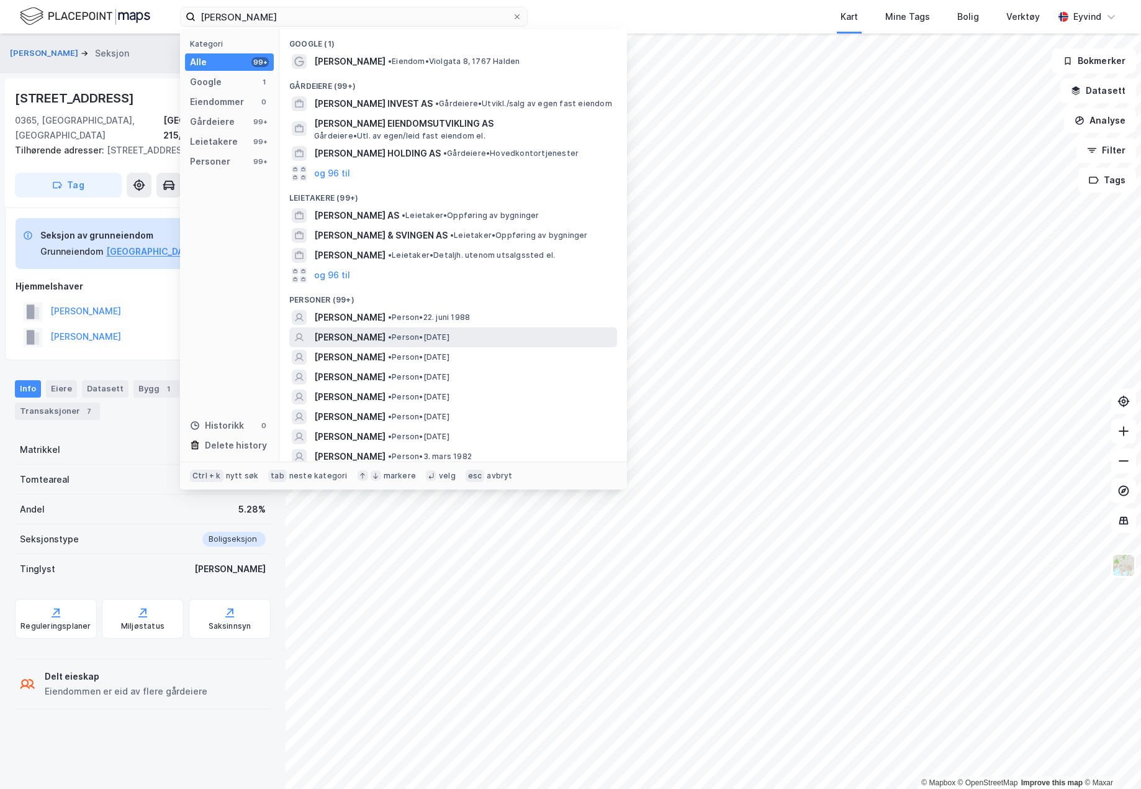
click at [386, 333] on span "[PERSON_NAME]" at bounding box center [349, 337] width 71 height 15
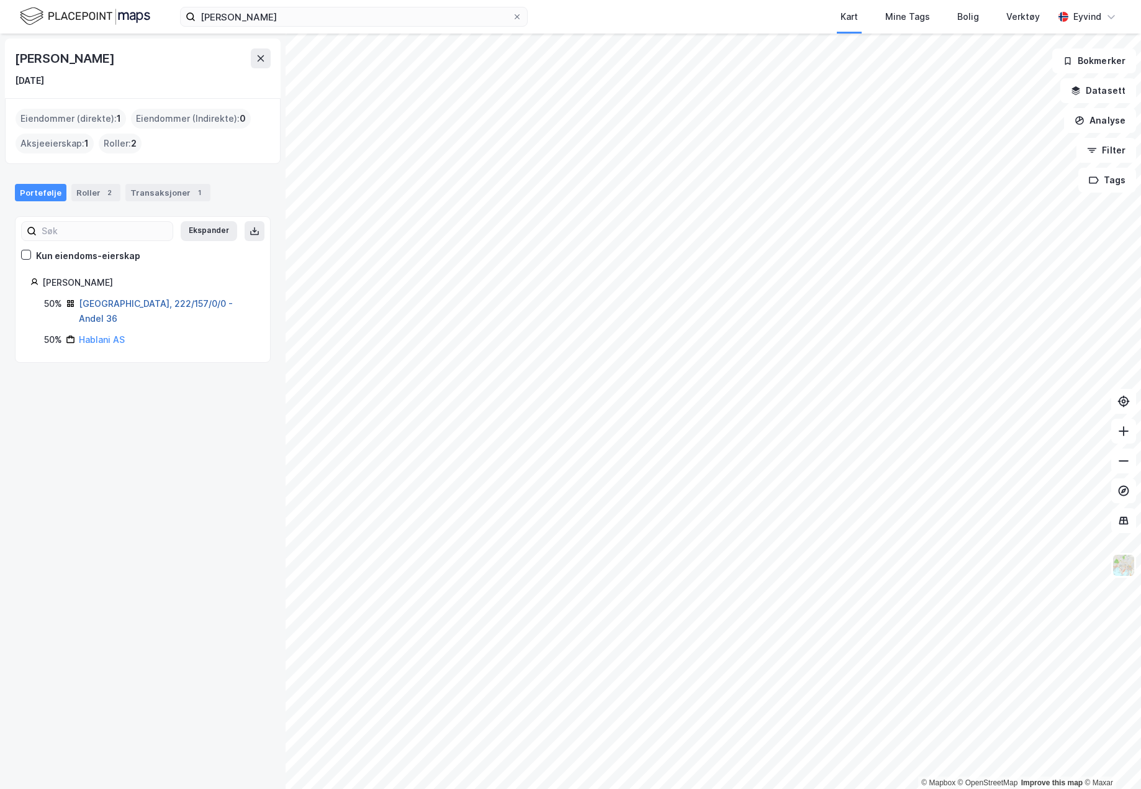
click at [182, 304] on link "[GEOGRAPHIC_DATA], 222/157/0/0 - Andel 36" at bounding box center [156, 310] width 154 height 25
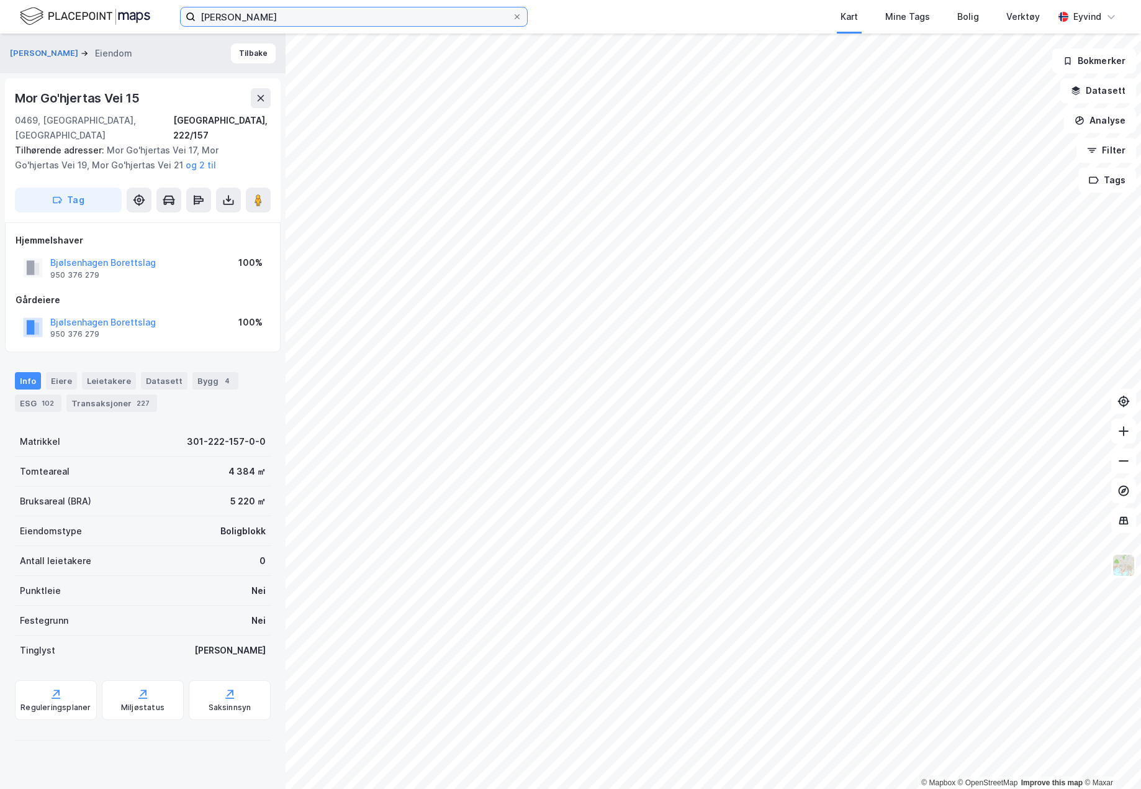
click at [299, 19] on input "[PERSON_NAME]" at bounding box center [354, 16] width 317 height 19
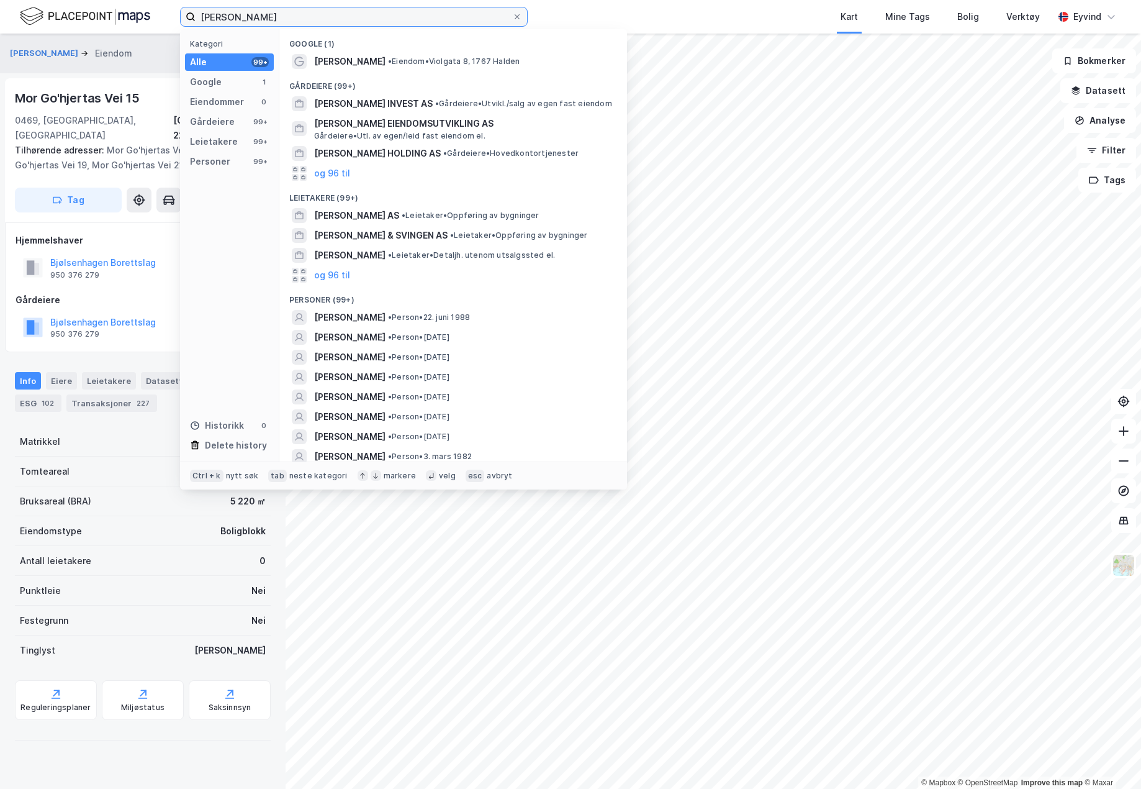
drag, startPoint x: 325, startPoint y: 24, endPoint x: 117, endPoint y: 22, distance: 208.0
click at [117, 22] on div "[PERSON_NAME] Kategori Alle 99+ Google 1 Eiendommer 0 Gårdeiere 99+ Leietakere …" at bounding box center [570, 17] width 1141 height 34
